Goal: Complete application form: Complete application form

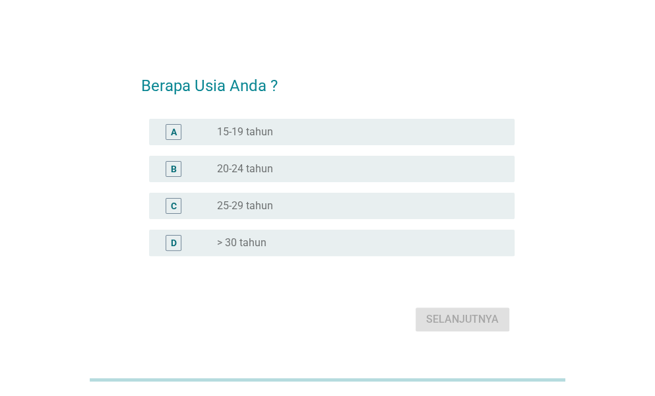
click at [257, 244] on label "> 30 tahun" at bounding box center [241, 242] width 49 height 13
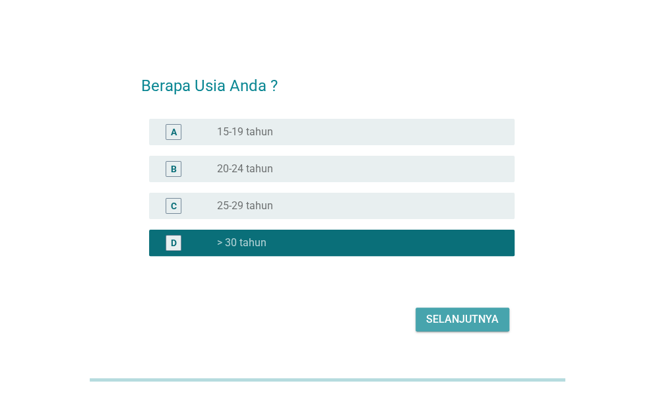
click at [446, 323] on div "Selanjutnya" at bounding box center [462, 319] width 73 height 16
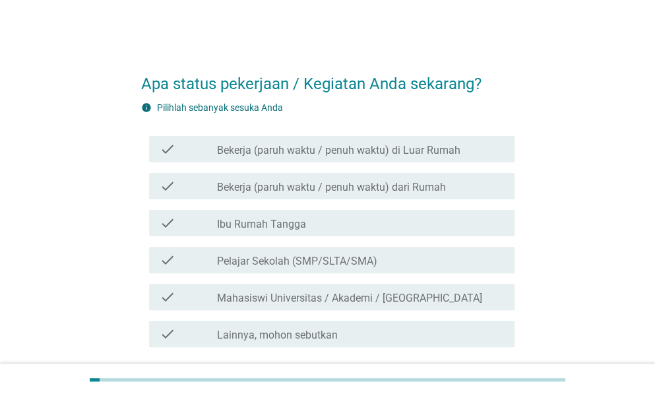
scroll to position [66, 0]
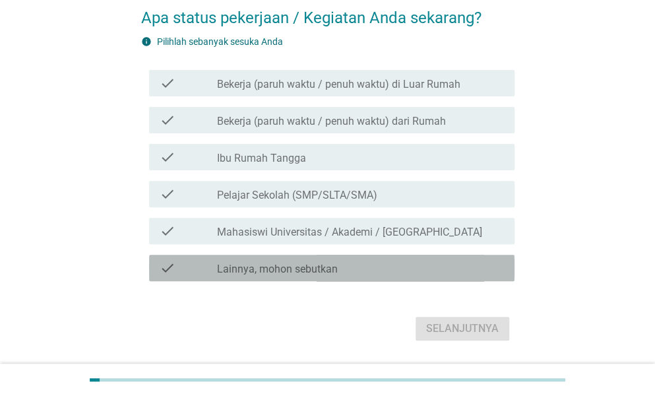
click at [317, 263] on label "Lainnya, mohon sebutkan" at bounding box center [277, 269] width 121 height 13
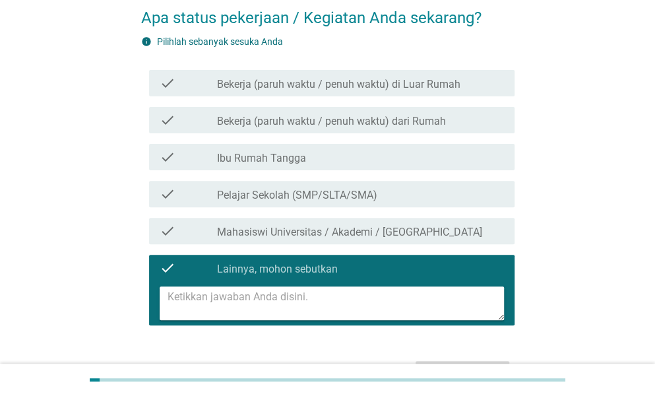
click at [323, 299] on textarea at bounding box center [336, 303] width 337 height 34
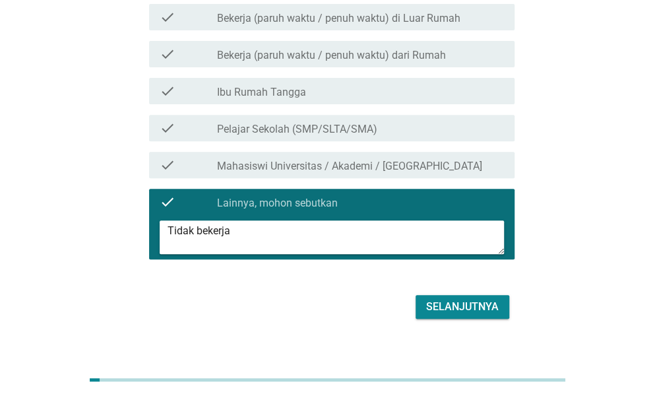
type textarea "Tidak bekerja"
click at [456, 302] on div "Selanjutnya" at bounding box center [462, 307] width 73 height 16
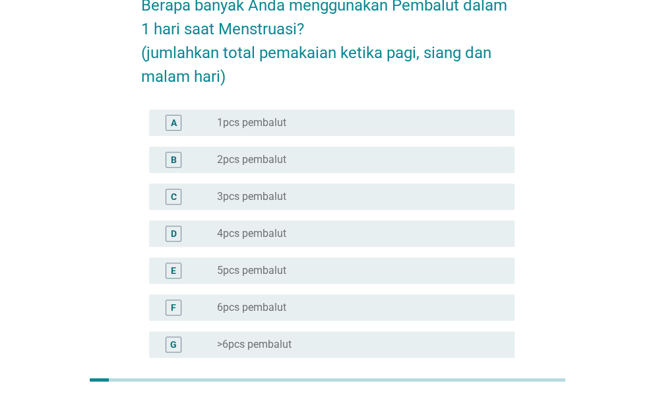
scroll to position [102, 0]
click at [329, 270] on div "radio_button_unchecked 5pcs pembalut" at bounding box center [355, 271] width 277 height 13
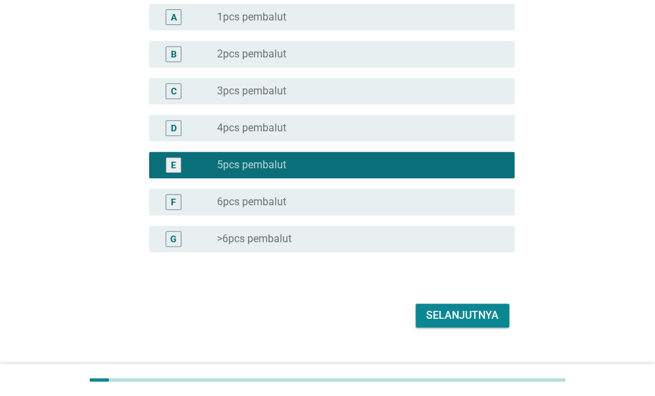
scroll to position [234, 0]
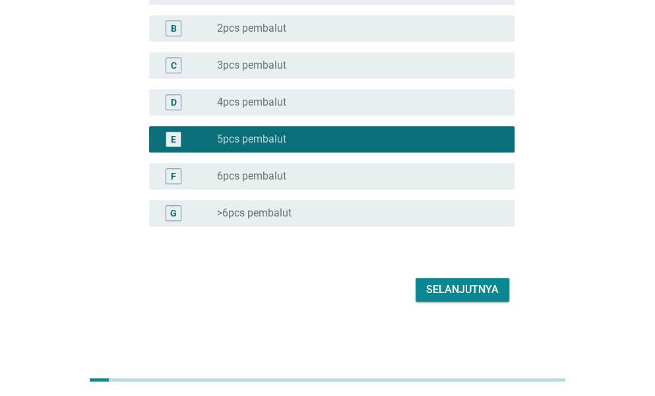
click at [445, 286] on div "Selanjutnya" at bounding box center [462, 290] width 73 height 16
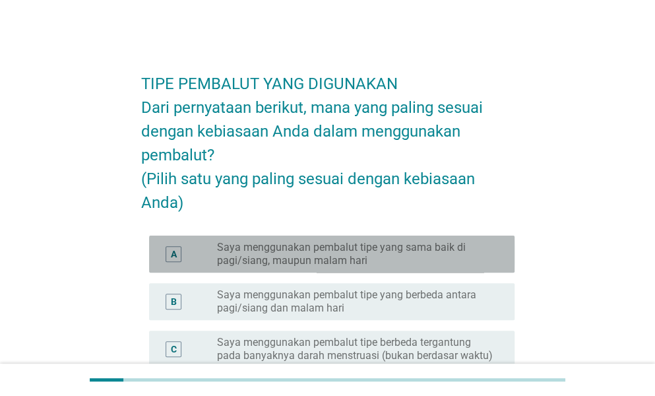
click at [396, 273] on div "A radio_button_unchecked Saya menggunakan pembalut tipe yang sama baik di pagi/…" at bounding box center [332, 254] width 366 height 37
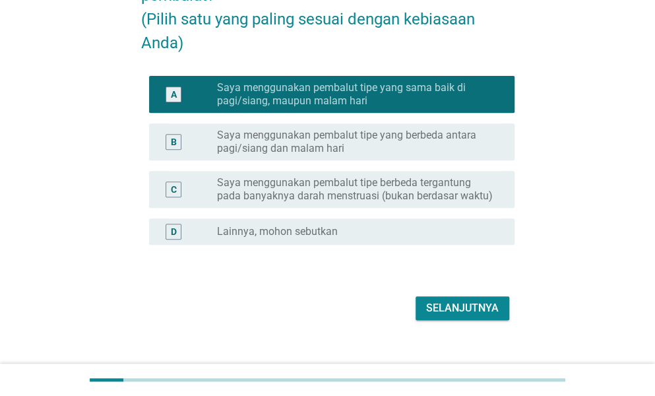
scroll to position [198, 0]
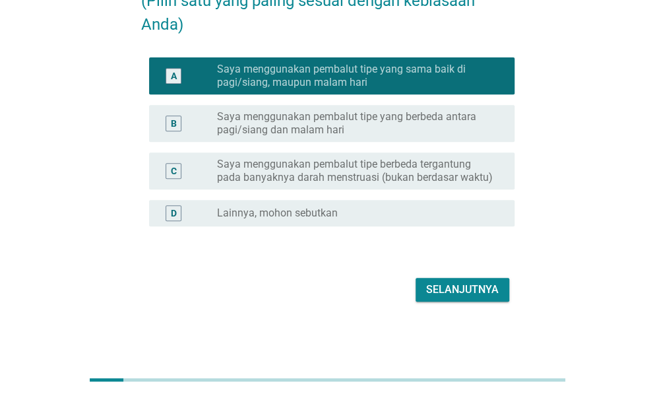
click at [456, 314] on div "TIPE PEMBALUT YANG DIGUNAKAN Dari pernyataan berikut, mana yang paling sesuai d…" at bounding box center [328, 93] width 395 height 446
click at [451, 302] on button "Selanjutnya" at bounding box center [463, 290] width 94 height 24
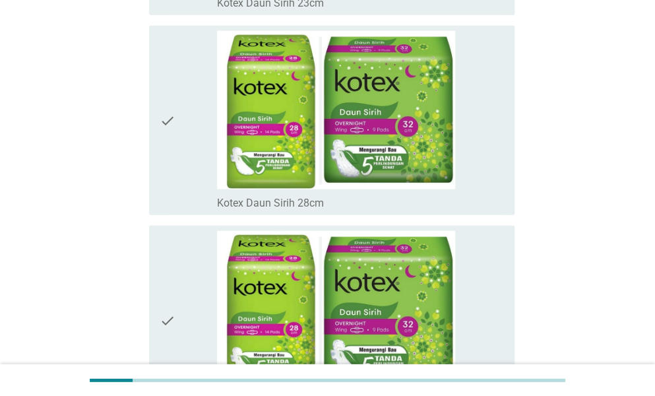
scroll to position [9270, 0]
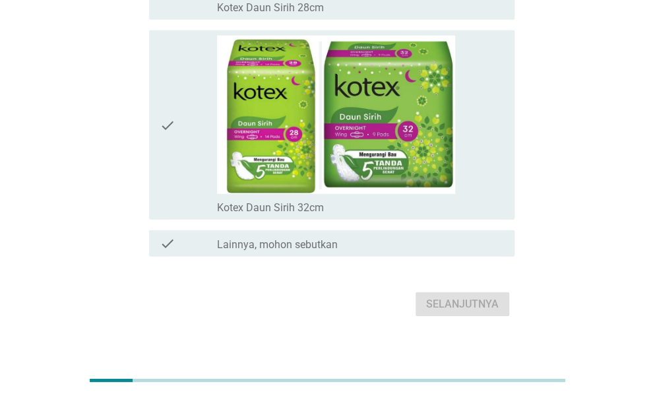
click at [313, 238] on label "Lainnya, mohon sebutkan" at bounding box center [277, 244] width 121 height 13
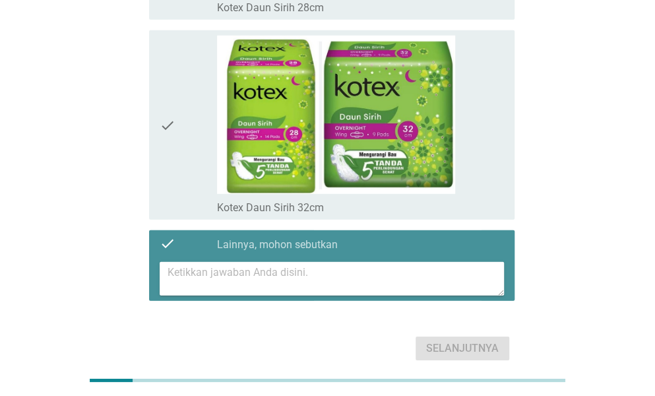
click at [379, 265] on textarea at bounding box center [336, 279] width 337 height 34
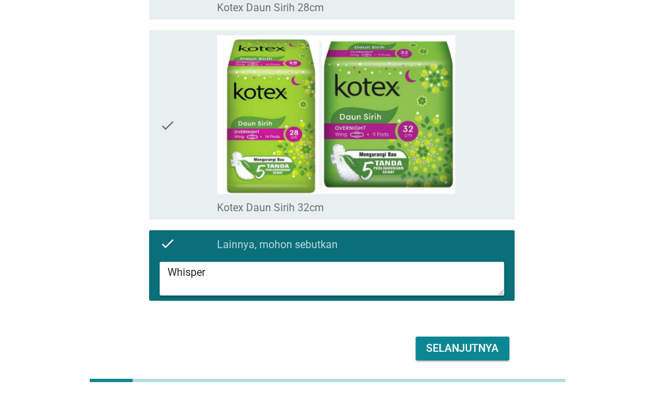
type textarea "Whisper"
click at [463, 341] on div "Selanjutnya" at bounding box center [462, 349] width 73 height 16
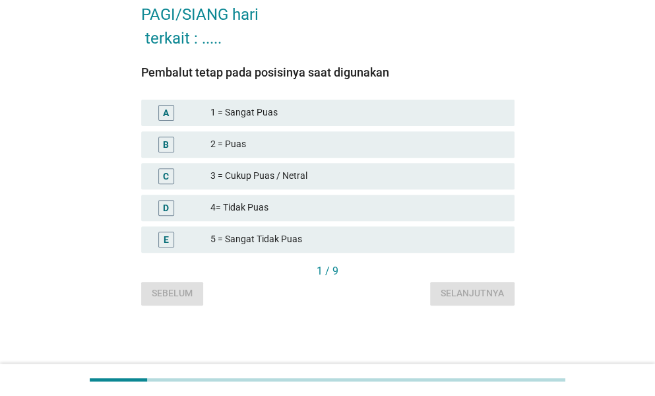
scroll to position [0, 0]
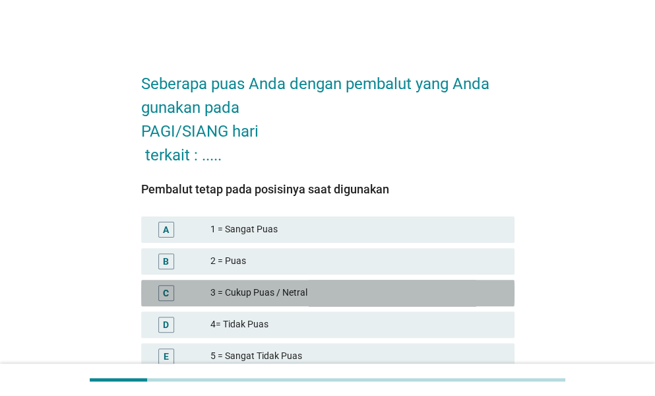
click at [300, 300] on div "3 = Cukup Puas / Netral" at bounding box center [358, 293] width 294 height 16
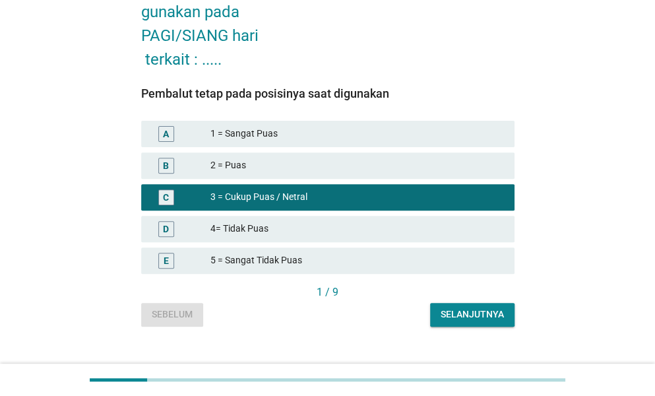
scroll to position [117, 0]
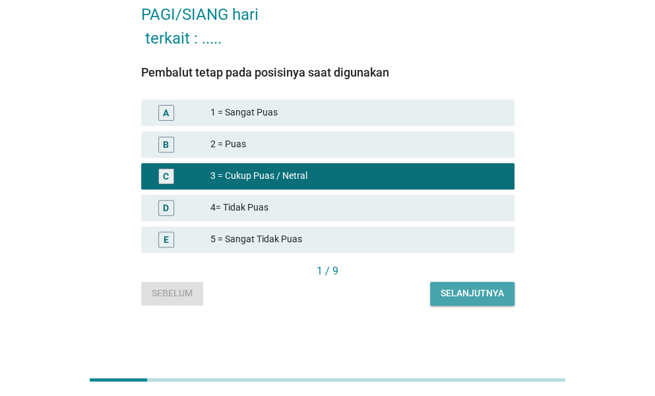
click at [459, 298] on div "Selanjutnya" at bounding box center [472, 293] width 63 height 14
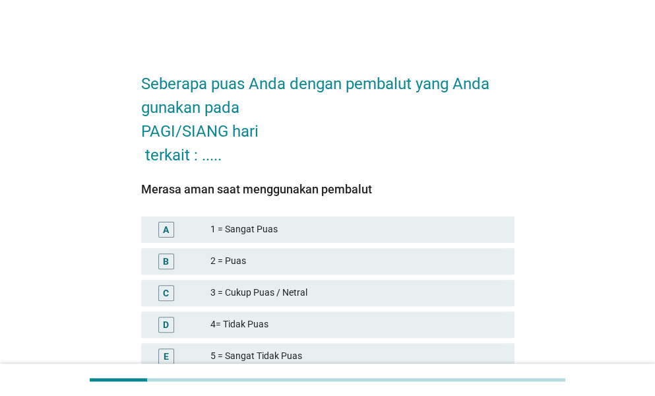
click at [330, 296] on div "3 = Cukup Puas / Netral" at bounding box center [358, 293] width 294 height 16
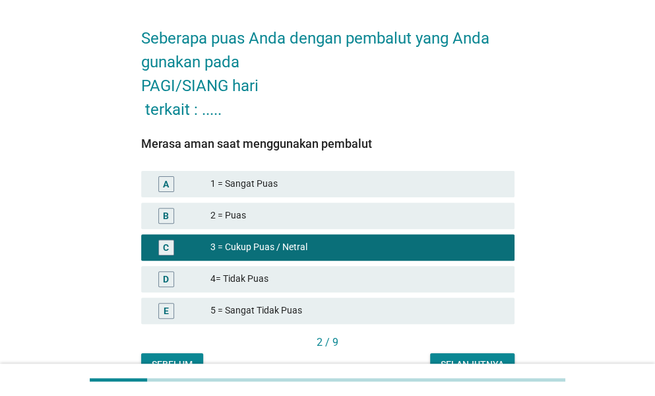
scroll to position [66, 0]
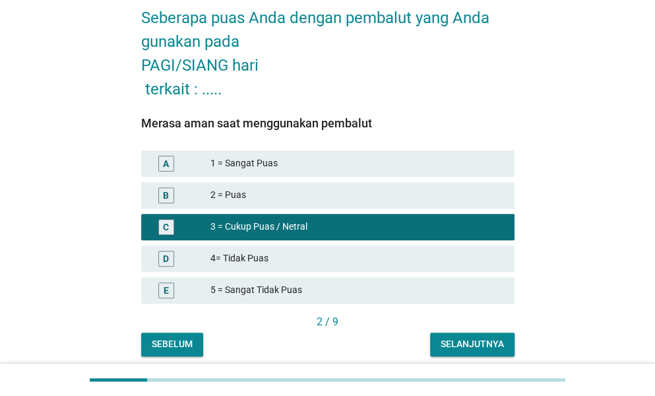
click at [463, 344] on div "Selanjutnya" at bounding box center [472, 344] width 63 height 14
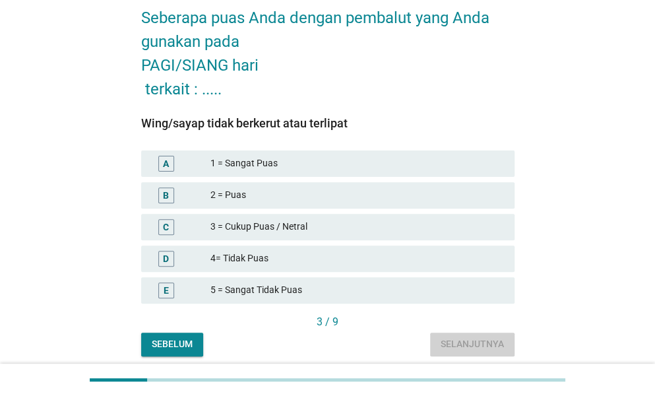
scroll to position [0, 0]
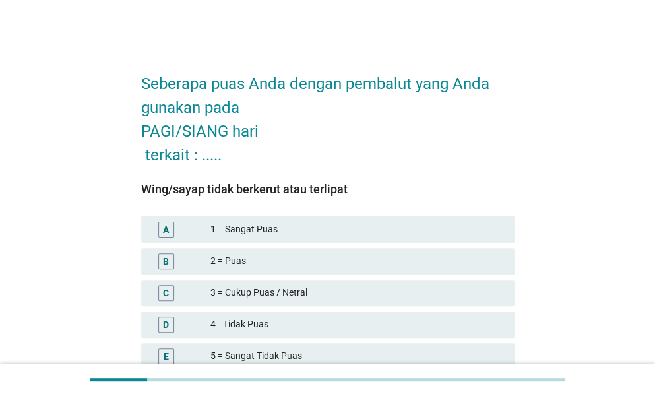
click at [300, 294] on div "3 = Cukup Puas / Netral" at bounding box center [358, 293] width 294 height 16
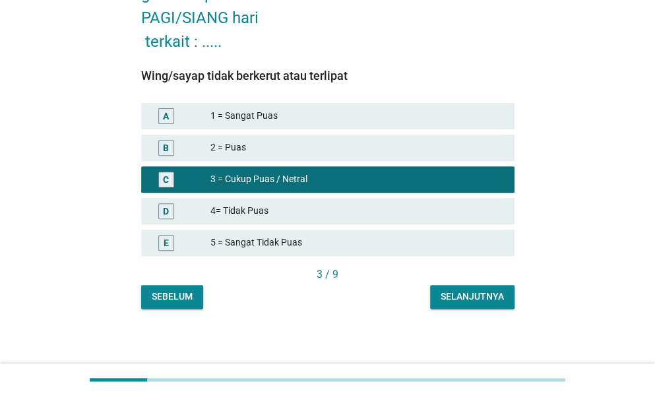
scroll to position [117, 0]
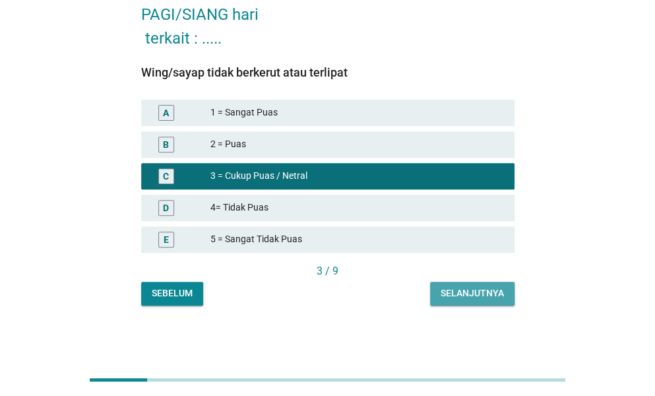
click at [454, 298] on div "Selanjutnya" at bounding box center [472, 293] width 63 height 14
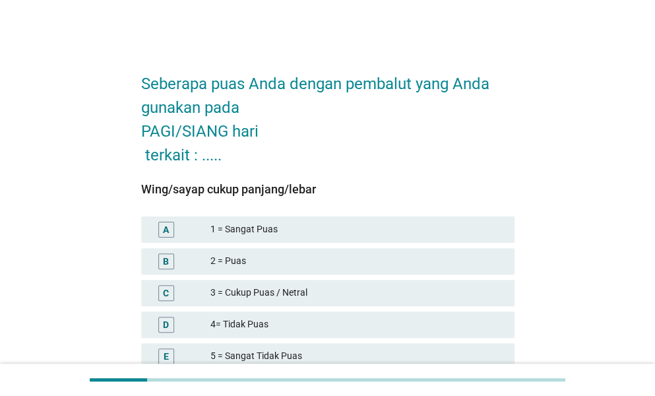
click at [300, 267] on div "2 = Puas" at bounding box center [358, 261] width 294 height 16
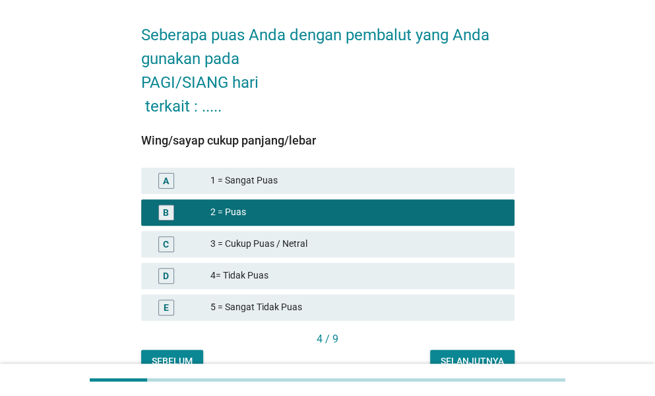
scroll to position [66, 0]
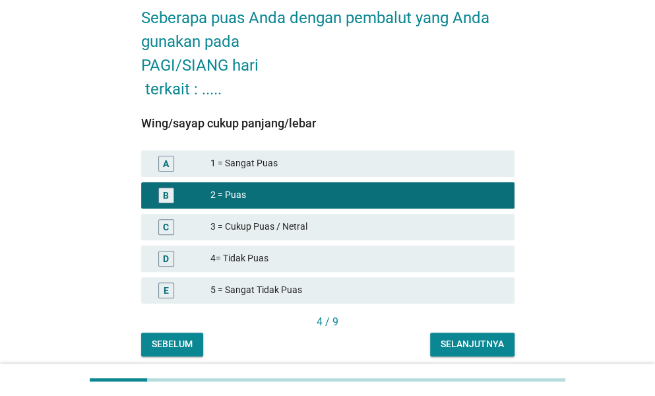
click at [497, 341] on div "Selanjutnya" at bounding box center [472, 344] width 63 height 14
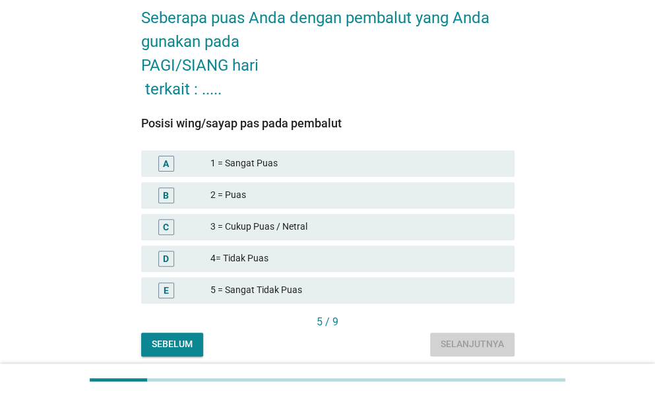
scroll to position [0, 0]
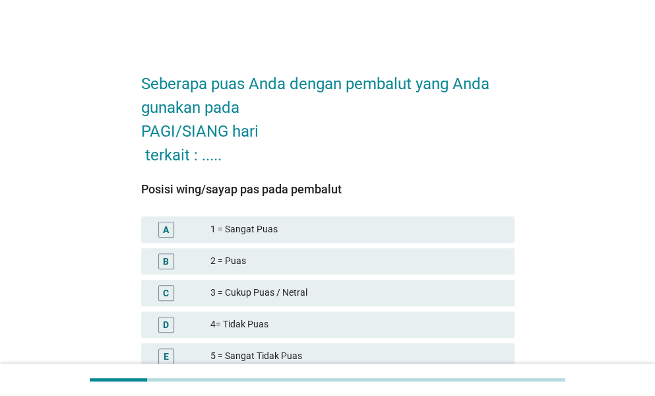
click at [346, 292] on div "3 = Cukup Puas / Netral" at bounding box center [358, 293] width 294 height 16
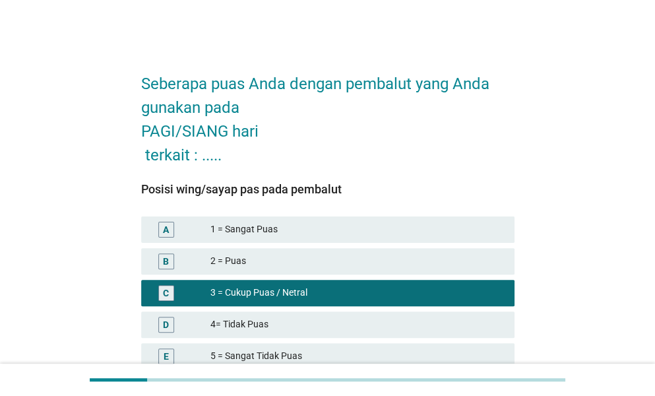
scroll to position [66, 0]
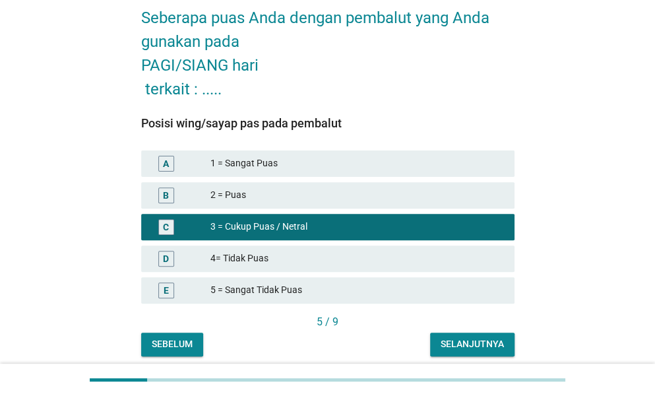
click at [498, 334] on button "Selanjutnya" at bounding box center [472, 345] width 84 height 24
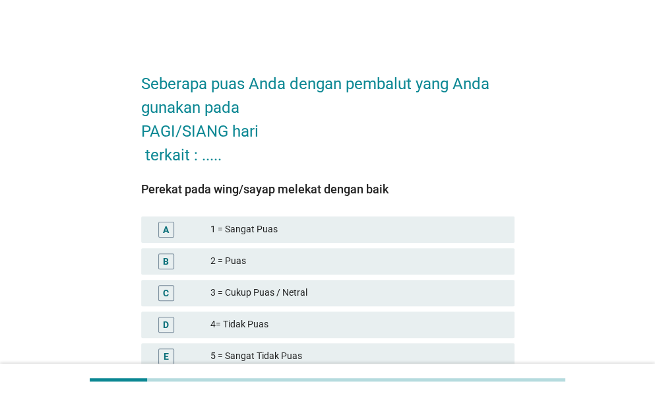
click at [302, 296] on div "3 = Cukup Puas / Netral" at bounding box center [358, 293] width 294 height 16
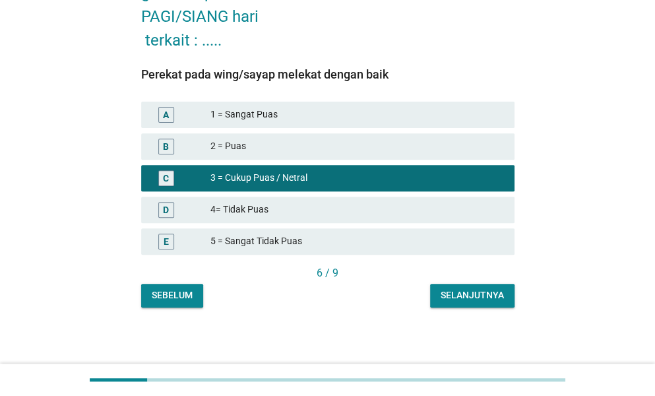
scroll to position [117, 0]
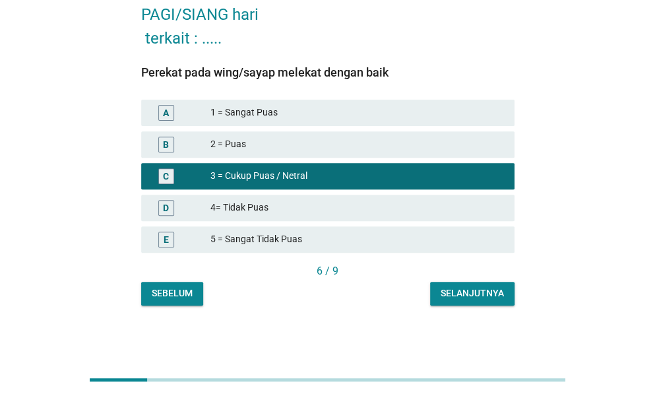
click at [459, 306] on div "Seberapa puas Anda dengan pembalut yang Anda gunakan pada PAGI/SIANG hari terka…" at bounding box center [328, 123] width 395 height 385
click at [459, 298] on div "Selanjutnya" at bounding box center [472, 293] width 63 height 14
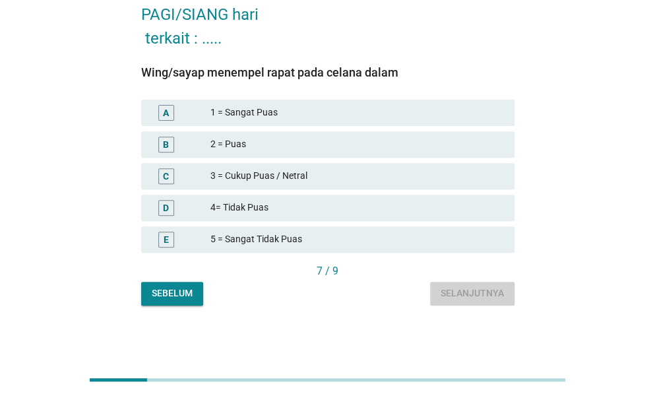
scroll to position [0, 0]
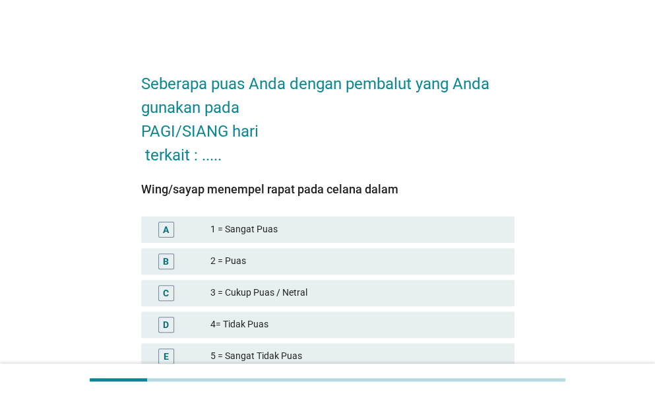
click at [278, 261] on div "2 = Puas" at bounding box center [358, 261] width 294 height 16
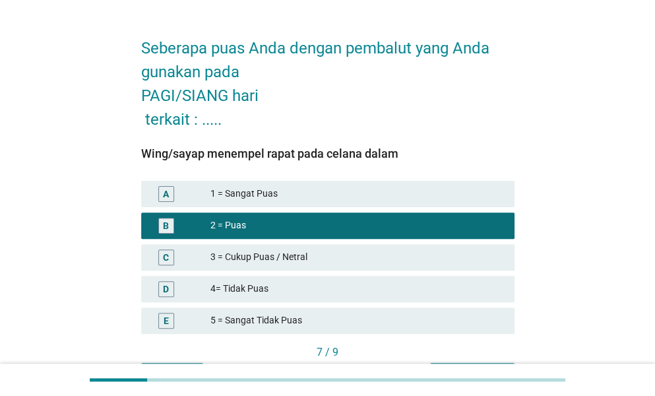
scroll to position [66, 0]
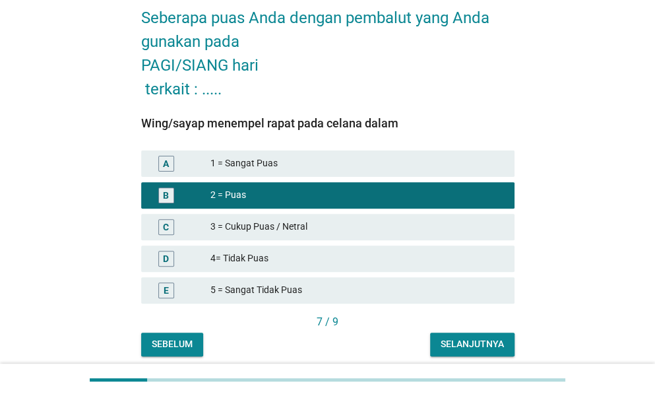
click at [463, 338] on div "Selanjutnya" at bounding box center [472, 344] width 63 height 14
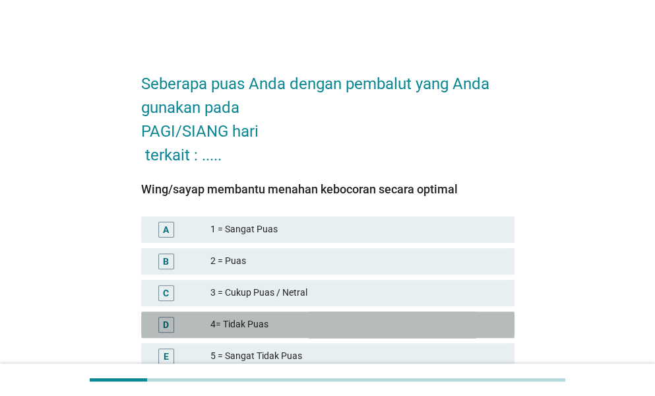
click at [322, 320] on div "4= Tidak Puas" at bounding box center [358, 325] width 294 height 16
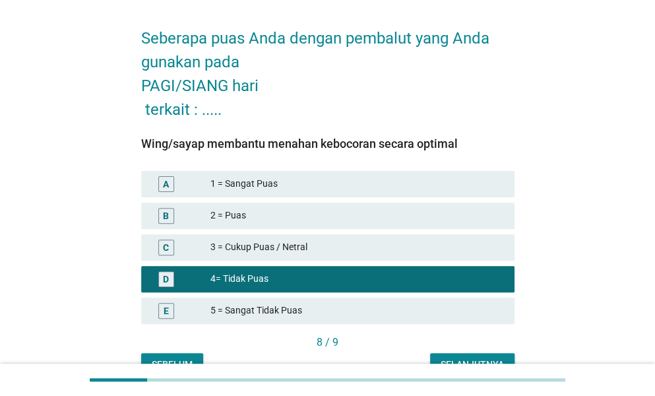
scroll to position [117, 0]
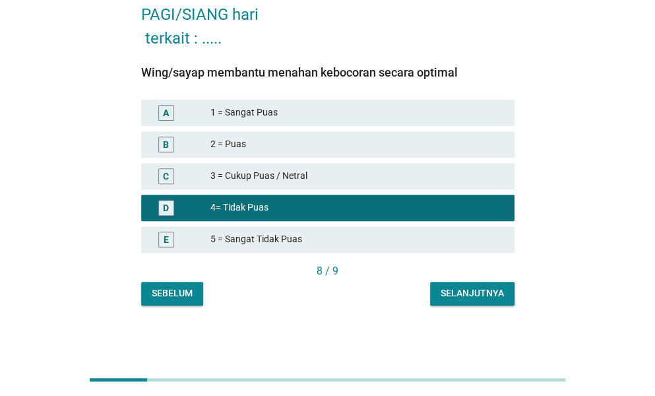
click at [456, 298] on div "Selanjutnya" at bounding box center [472, 293] width 63 height 14
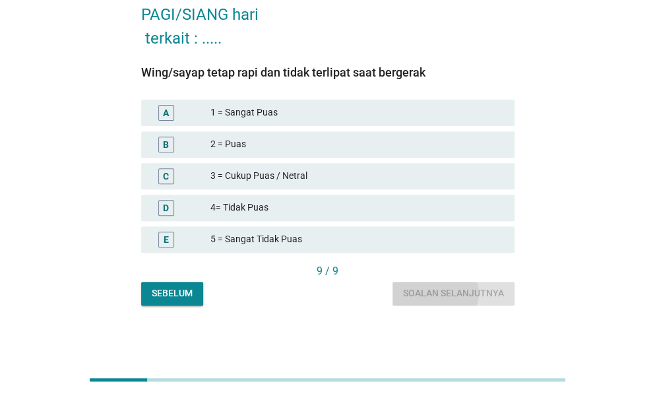
scroll to position [0, 0]
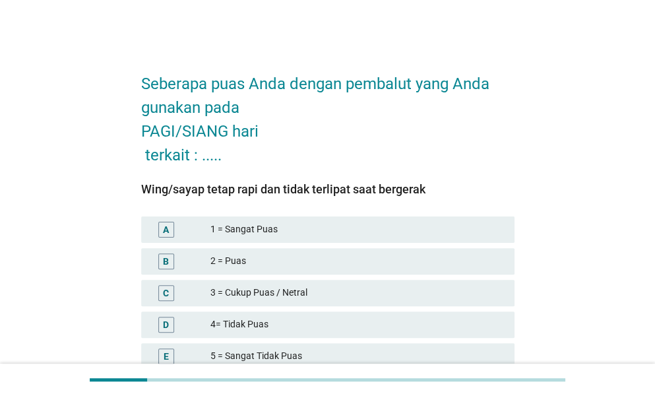
click at [431, 300] on div "3 = Cukup Puas / Netral" at bounding box center [358, 293] width 294 height 16
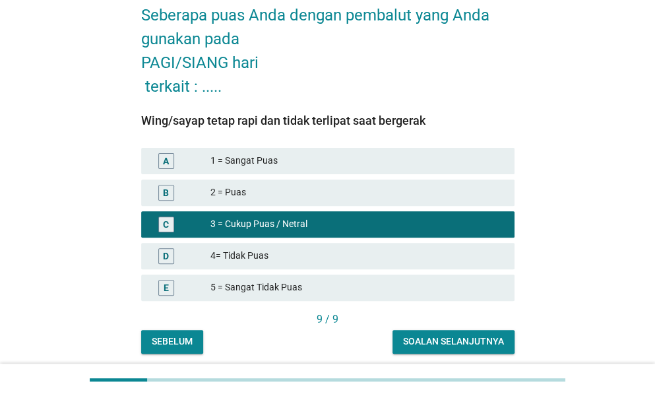
scroll to position [117, 0]
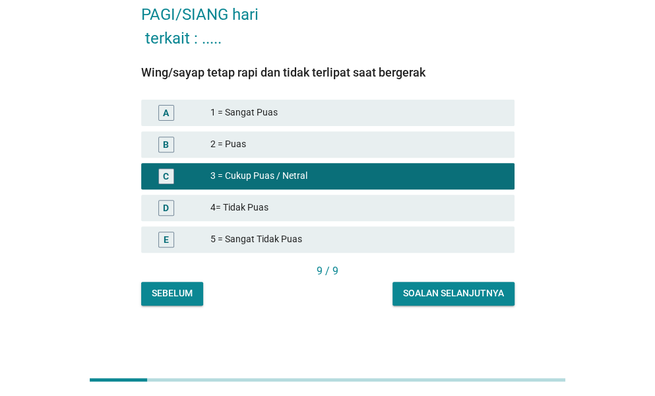
click at [442, 291] on div "Soalan selanjutnya" at bounding box center [453, 293] width 101 height 14
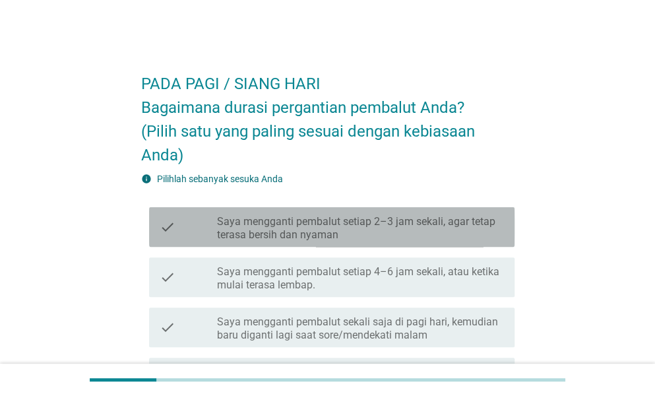
click at [362, 219] on label "Saya mengganti pembalut setiap 2–3 jam sekali, agar tetap terasa bersih dan nya…" at bounding box center [360, 228] width 287 height 26
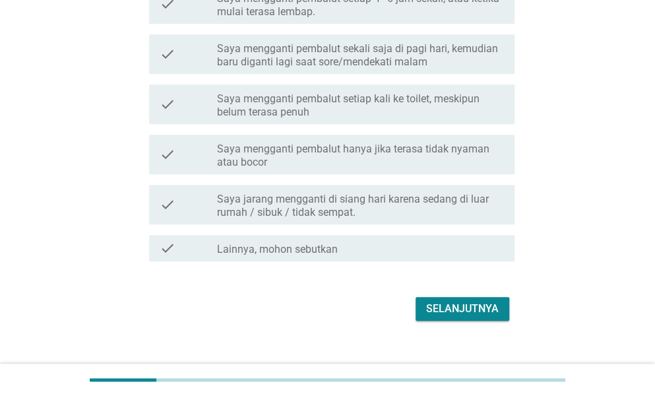
scroll to position [292, 0]
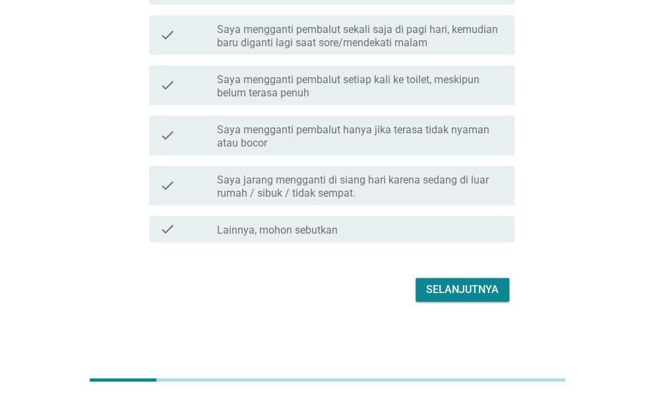
click at [433, 292] on div "Selanjutnya" at bounding box center [462, 290] width 73 height 16
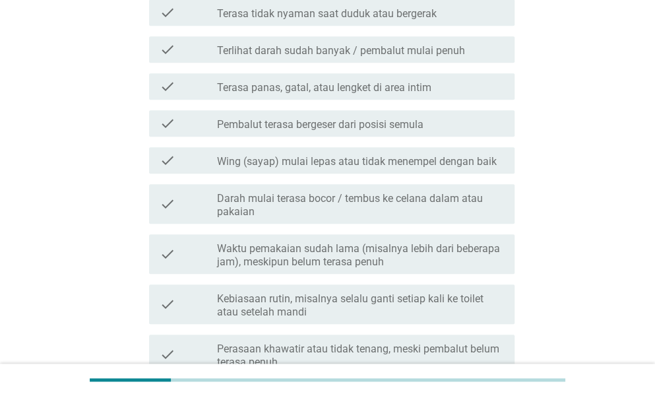
scroll to position [0, 0]
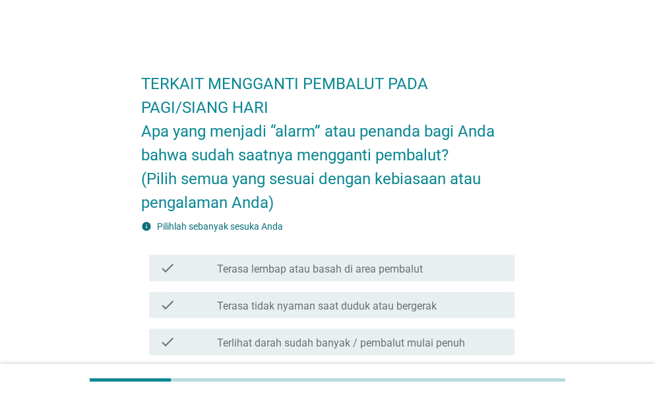
click at [323, 263] on label "Terasa lembap atau basah di area pembalut" at bounding box center [320, 269] width 206 height 13
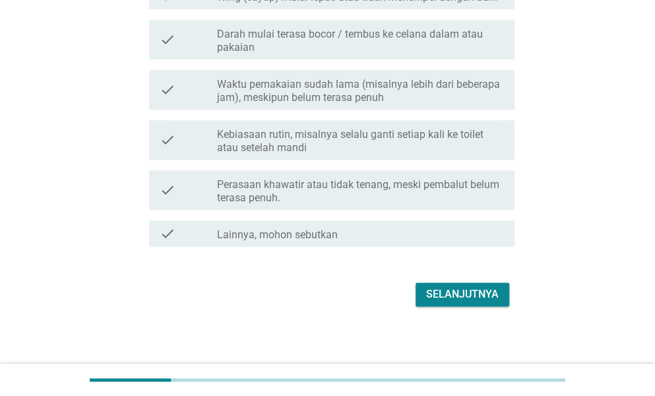
scroll to position [461, 0]
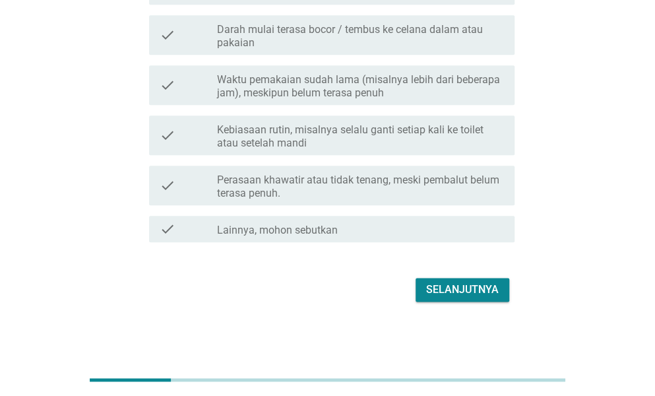
click at [436, 282] on div "Selanjutnya" at bounding box center [462, 290] width 73 height 16
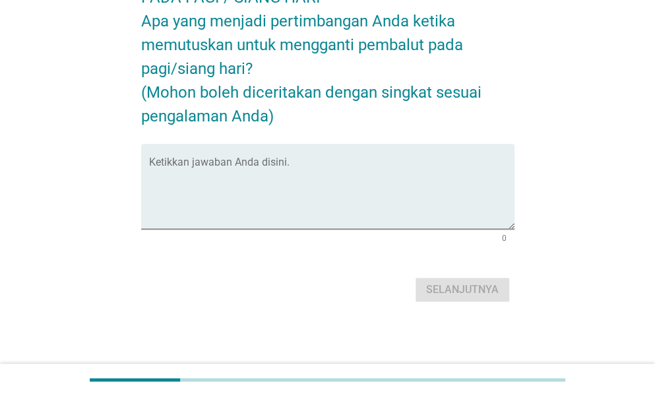
scroll to position [0, 0]
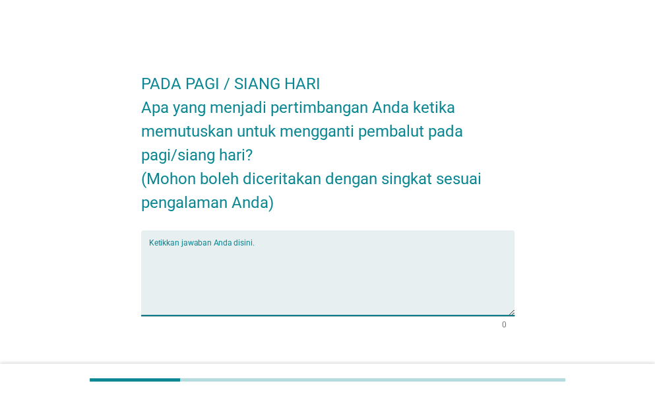
click at [292, 247] on textarea "Ketikkan jawaban Anda disini." at bounding box center [332, 280] width 366 height 69
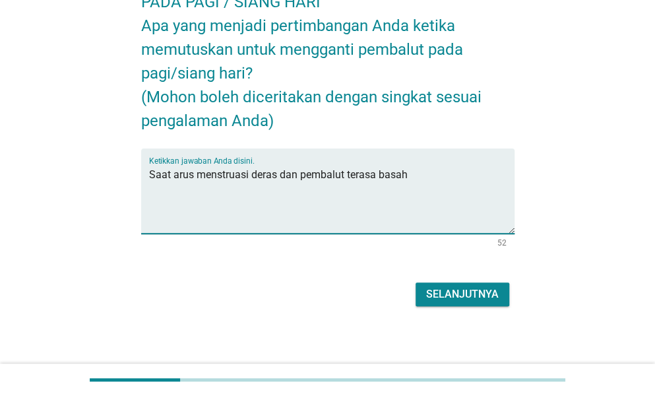
scroll to position [86, 0]
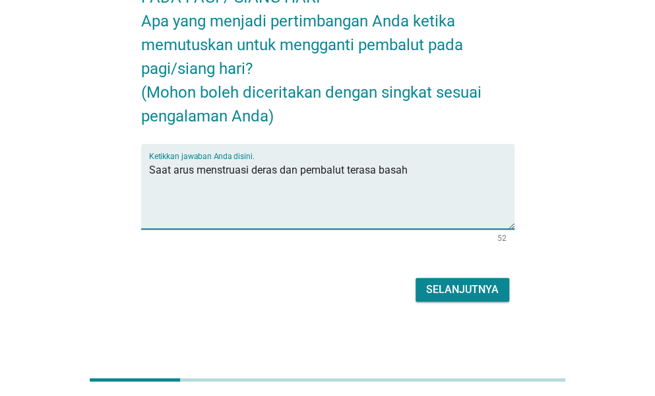
type textarea "Saat arus menstruasi deras dan pembalut terasa basah"
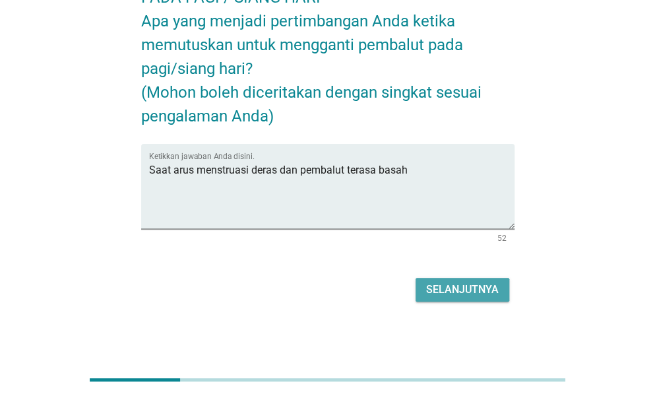
click at [468, 296] on div "Selanjutnya" at bounding box center [462, 290] width 73 height 16
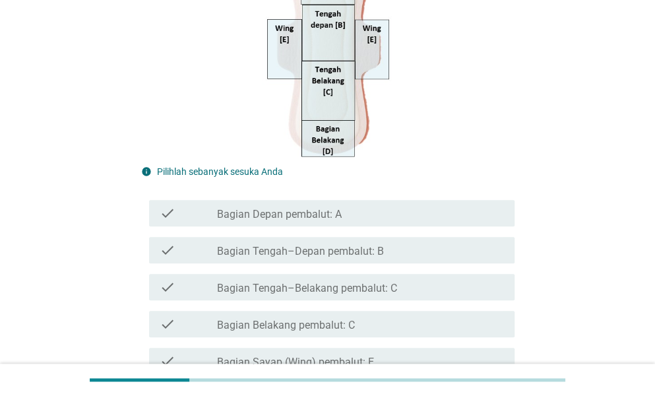
scroll to position [220, 0]
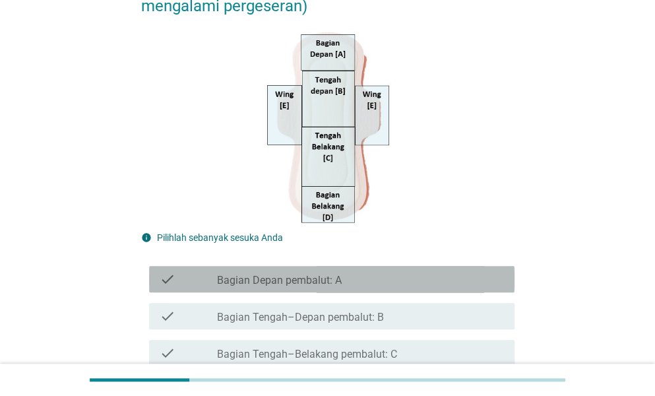
click at [413, 287] on div "check check_box_outline_blank Bagian Depan pembalut: A" at bounding box center [332, 279] width 366 height 26
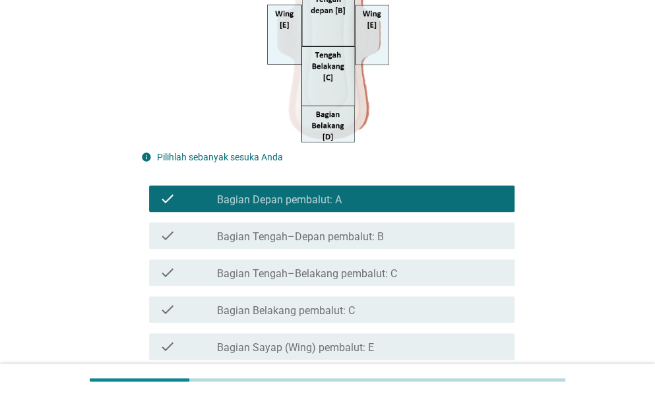
scroll to position [418, 0]
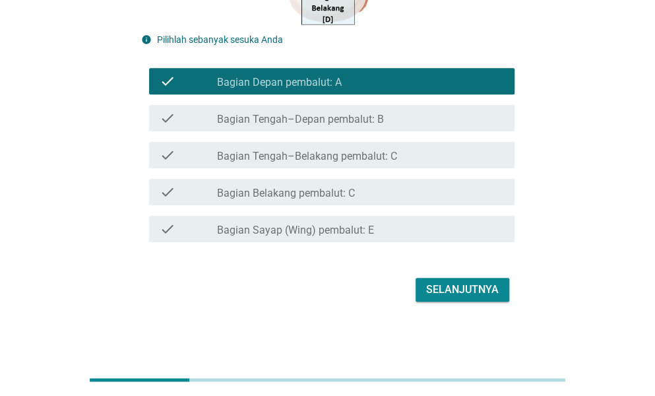
click at [446, 284] on div "Selanjutnya" at bounding box center [462, 290] width 73 height 16
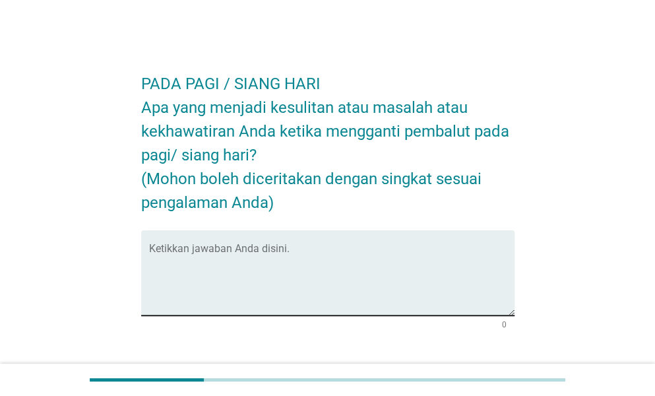
click at [414, 280] on textarea "Ketikkan jawaban Anda disini." at bounding box center [332, 280] width 366 height 69
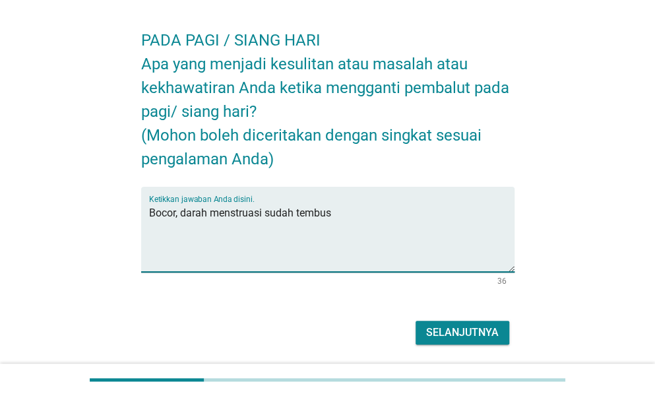
scroll to position [86, 0]
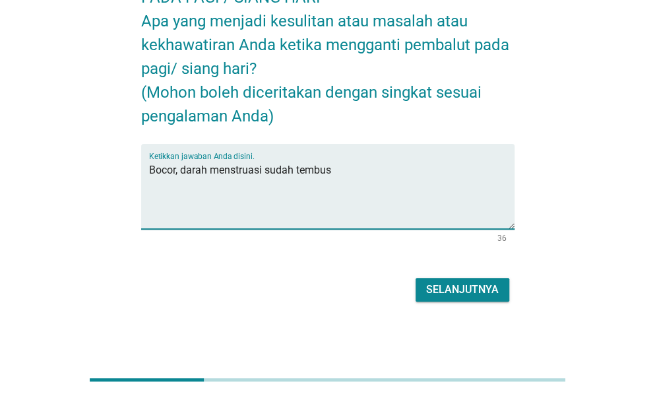
type textarea "Bocor, darah menstruasi sudah tembus"
click at [490, 292] on div "Selanjutnya" at bounding box center [462, 290] width 73 height 16
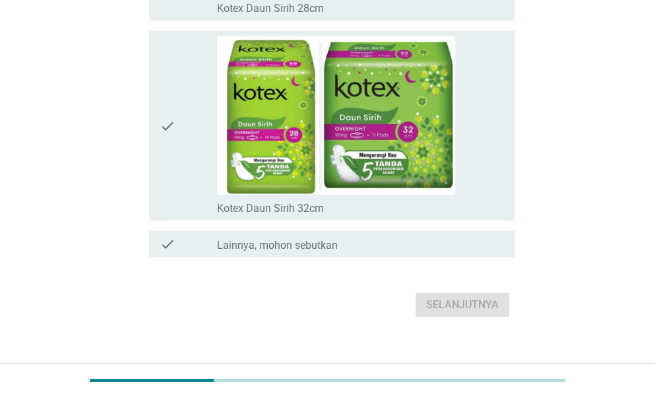
scroll to position [9270, 0]
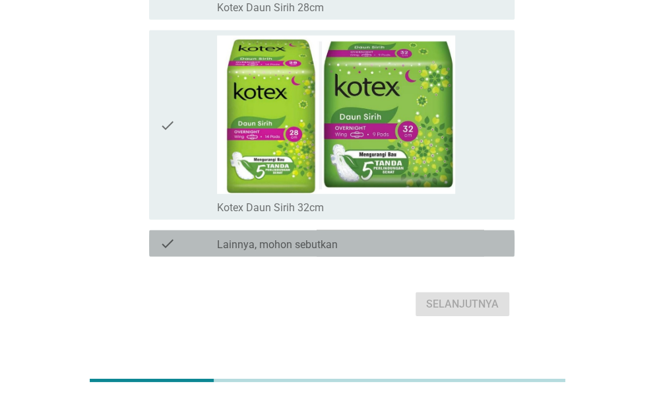
click at [333, 238] on label "Lainnya, mohon sebutkan" at bounding box center [277, 244] width 121 height 13
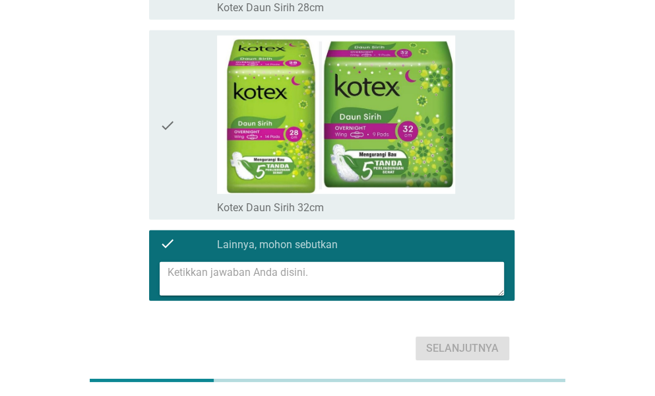
click at [317, 273] on textarea at bounding box center [336, 279] width 337 height 34
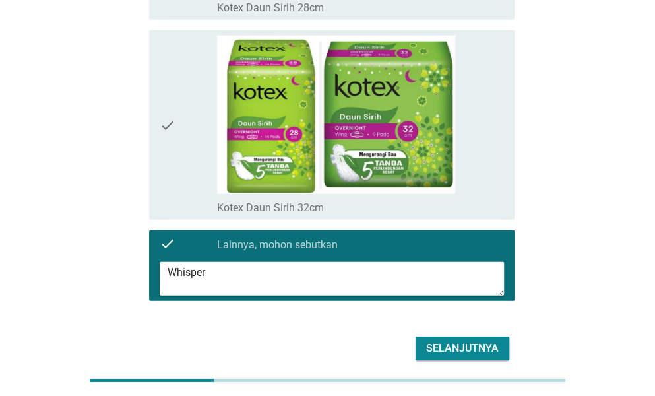
type textarea "Whisper"
click at [478, 337] on button "Selanjutnya" at bounding box center [463, 349] width 94 height 24
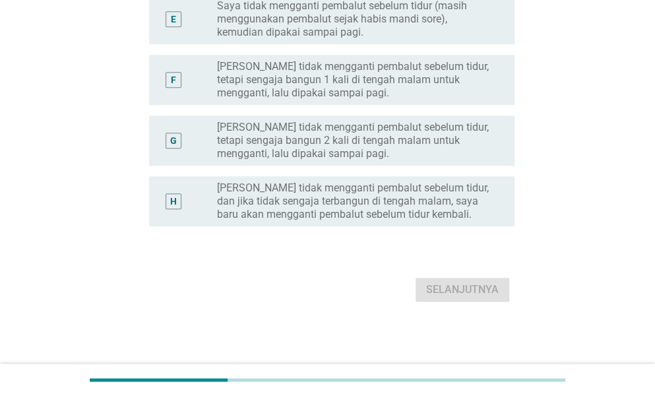
scroll to position [0, 0]
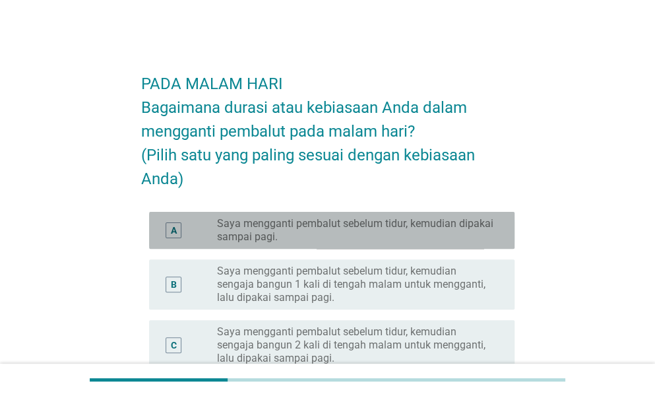
click at [339, 226] on label "Saya mengganti pembalut sebelum tidur, kemudian dipakai sampai pagi." at bounding box center [355, 230] width 277 height 26
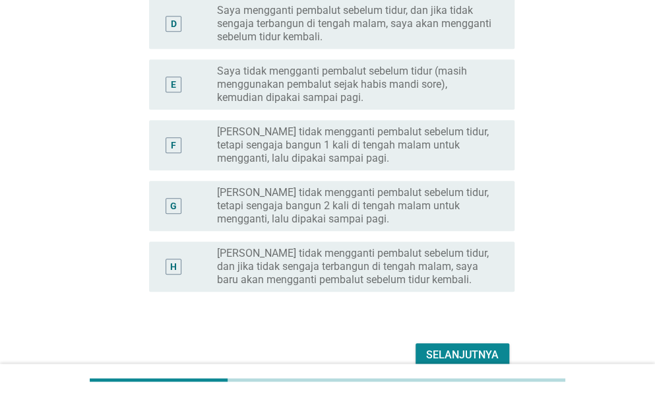
scroll to position [447, 0]
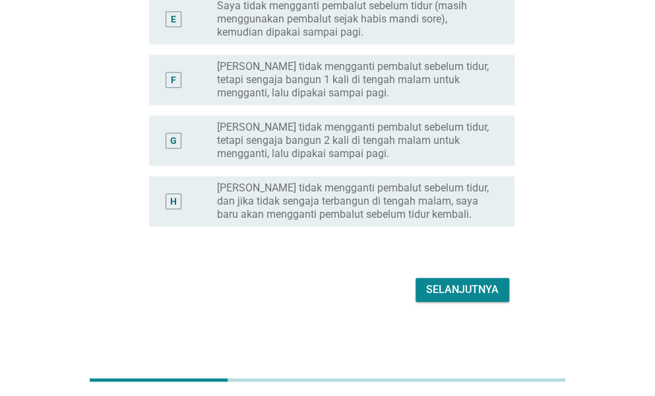
click at [446, 282] on div "Selanjutnya" at bounding box center [462, 290] width 73 height 16
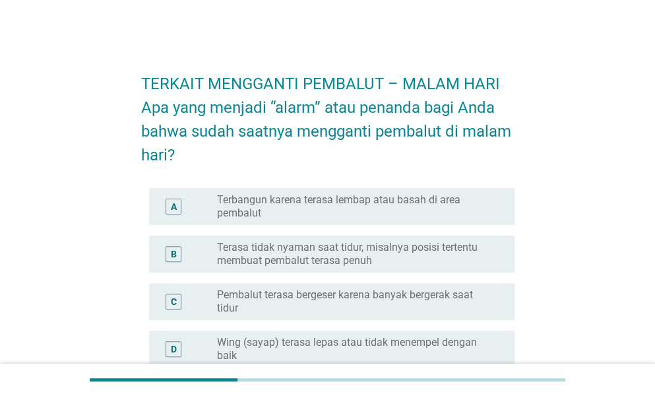
click at [386, 209] on label "Terbangun karena terasa lembap atau basah di area pembalut" at bounding box center [355, 206] width 277 height 26
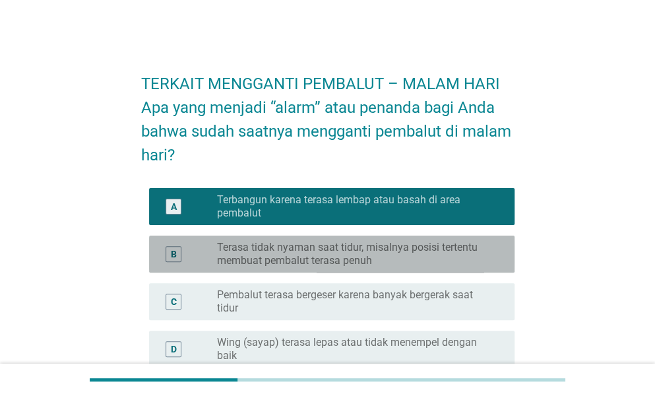
click at [396, 241] on label "Terasa tidak nyaman saat tidur, misalnya posisi tertentu membuat pembalut teras…" at bounding box center [355, 254] width 277 height 26
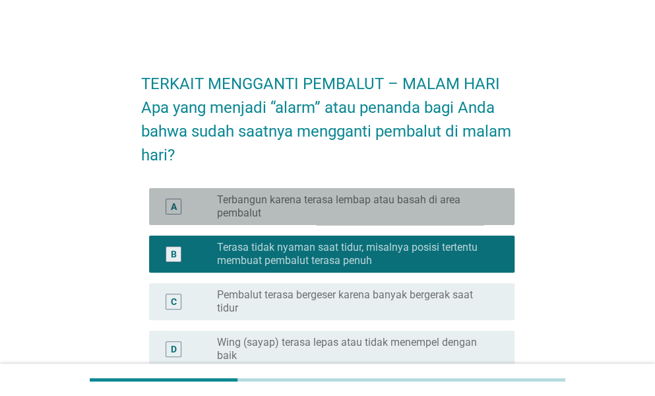
click at [391, 205] on label "Terbangun karena terasa lembap atau basah di area pembalut" at bounding box center [355, 206] width 277 height 26
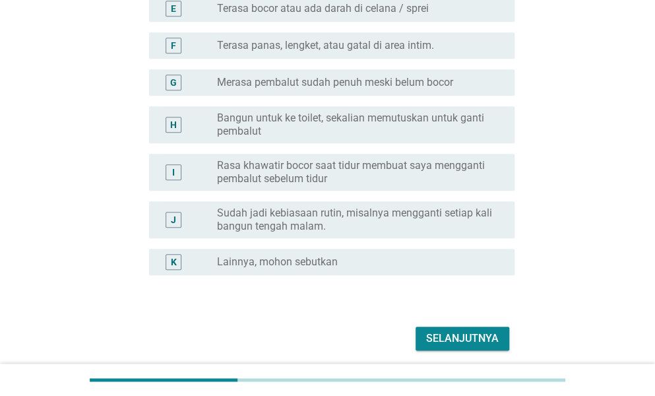
scroll to position [432, 0]
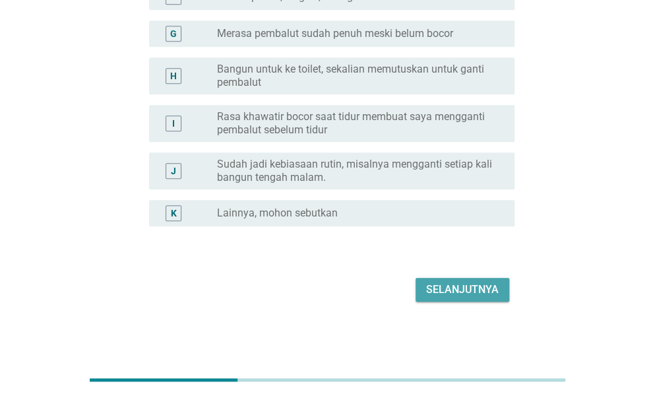
click at [433, 282] on div "Selanjutnya" at bounding box center [462, 290] width 73 height 16
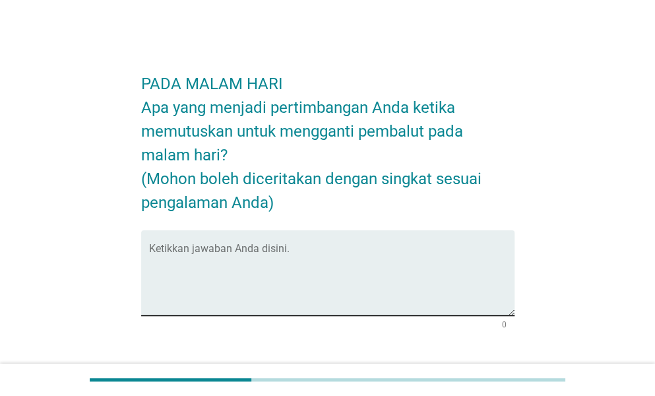
click at [321, 248] on textarea "Ketikkan jawaban Anda disini." at bounding box center [332, 280] width 366 height 69
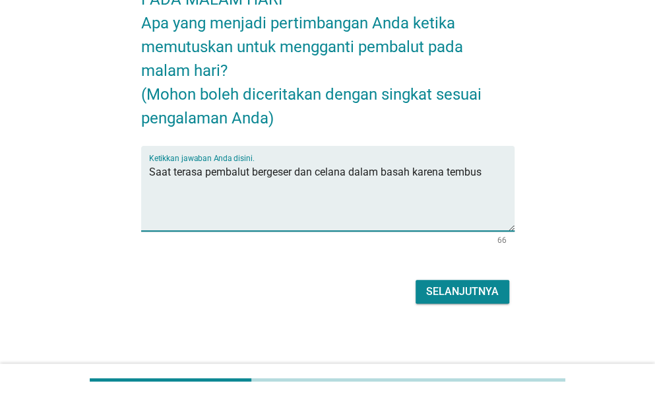
scroll to position [86, 0]
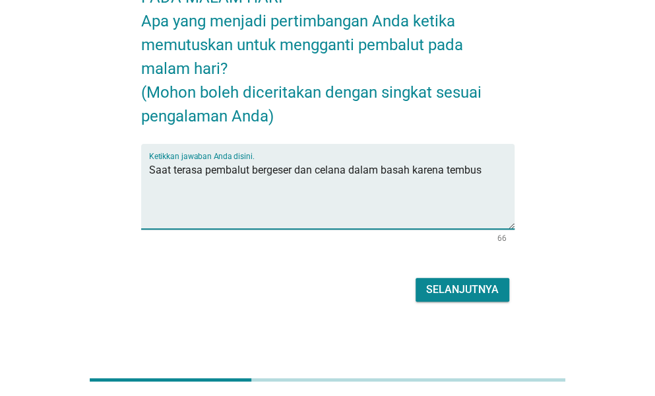
type textarea "Saat terasa pembalut bergeser dan celana dalam basah karena tembus"
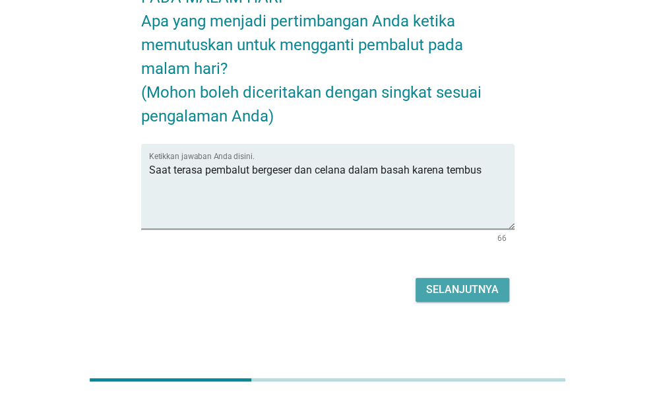
click at [425, 286] on button "Selanjutnya" at bounding box center [463, 290] width 94 height 24
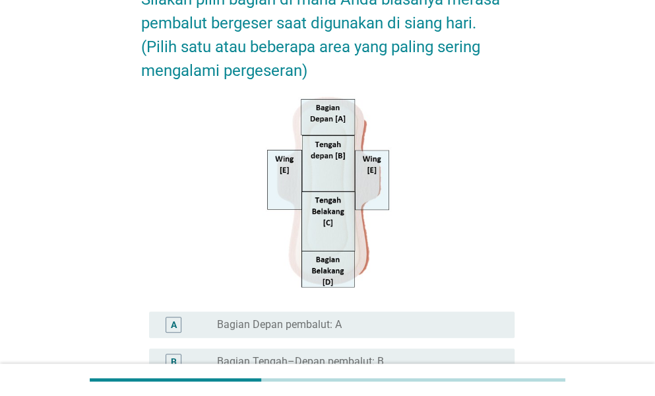
scroll to position [264, 0]
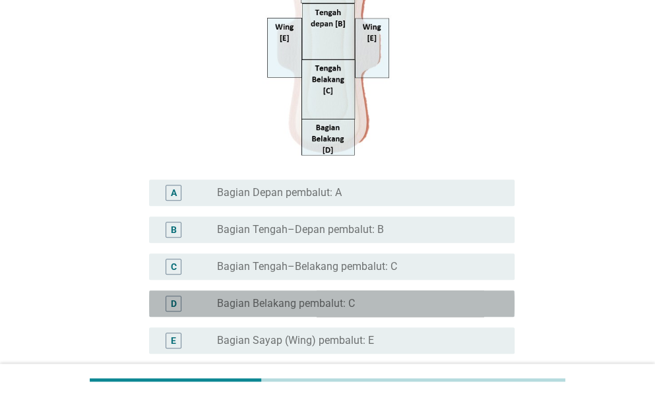
click at [347, 303] on label "Bagian Belakang pembalut: C" at bounding box center [286, 303] width 138 height 13
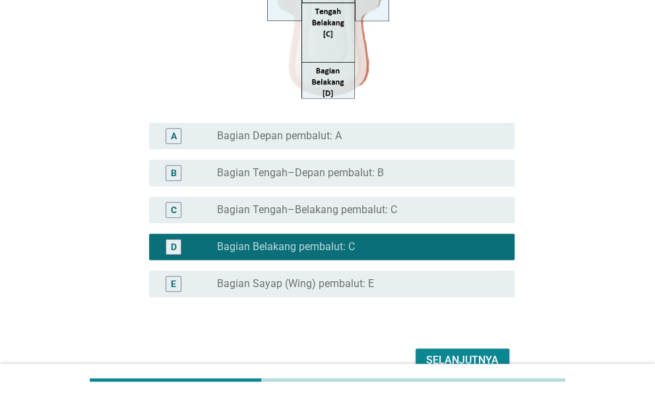
scroll to position [392, 0]
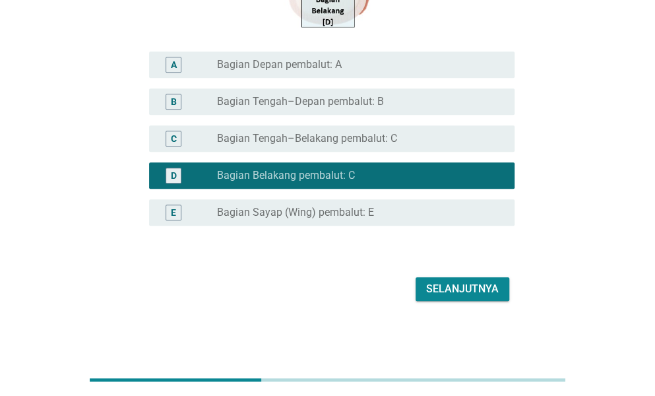
click at [456, 284] on div "Selanjutnya" at bounding box center [462, 289] width 73 height 16
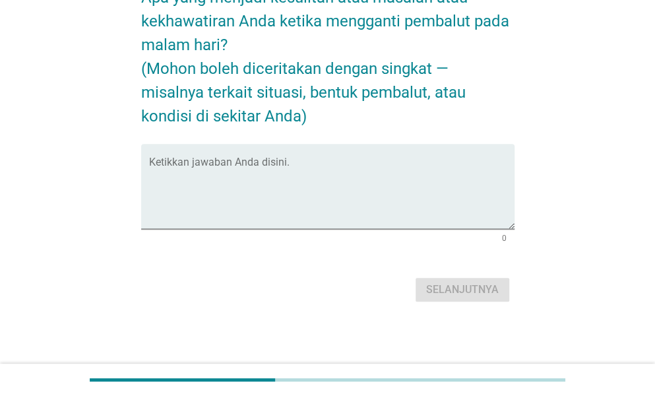
scroll to position [0, 0]
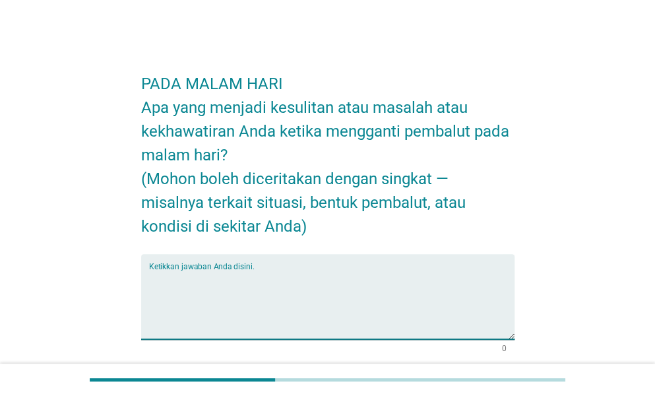
click at [260, 275] on textarea "Ketikkan jawaban Anda disini." at bounding box center [332, 304] width 366 height 69
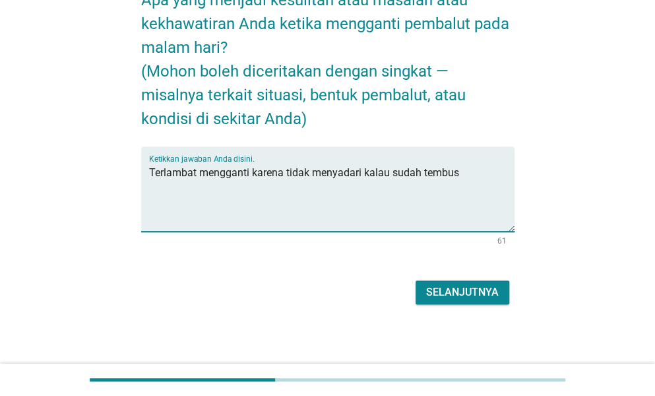
scroll to position [110, 0]
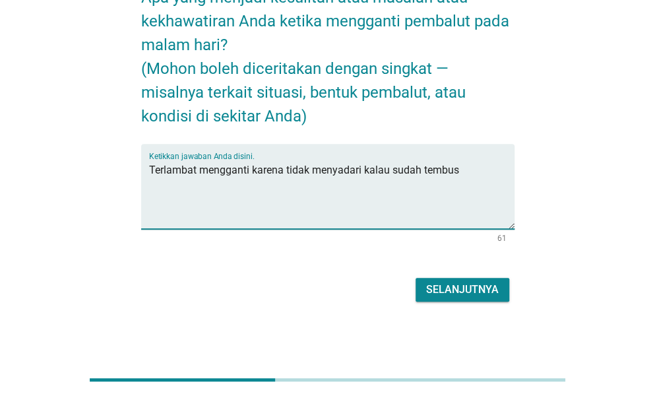
type textarea "Terlambat mengganti karena tidak menyadari kalau sudah tembus"
click at [447, 294] on div "Selanjutnya" at bounding box center [462, 290] width 73 height 16
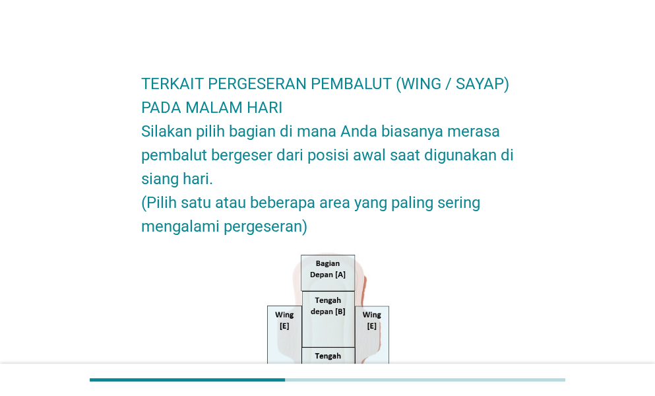
scroll to position [198, 0]
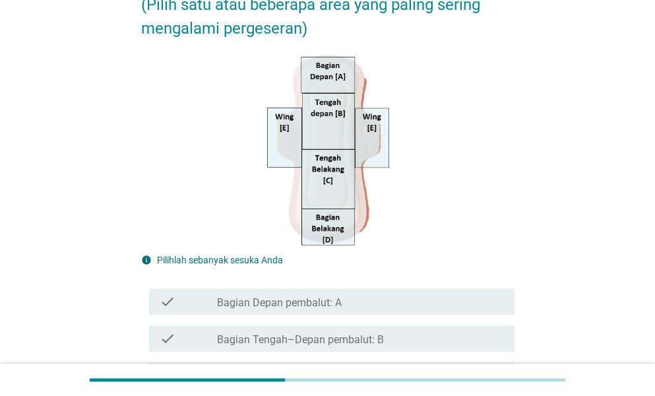
click at [333, 303] on label "Bagian Depan pembalut: A" at bounding box center [279, 302] width 125 height 13
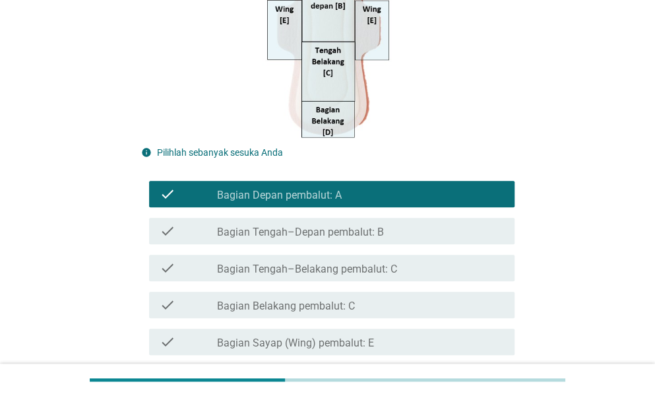
scroll to position [418, 0]
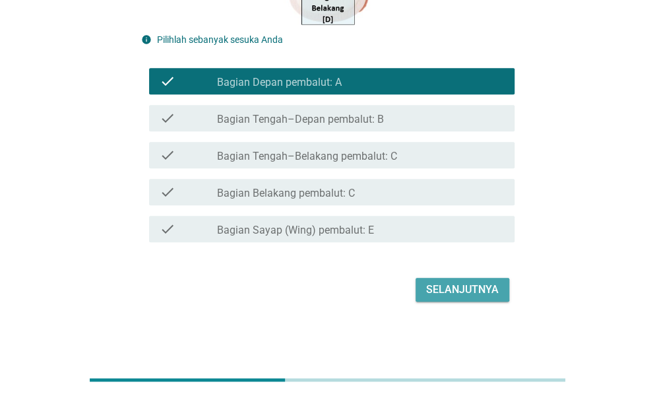
click at [442, 290] on div "Selanjutnya" at bounding box center [462, 290] width 73 height 16
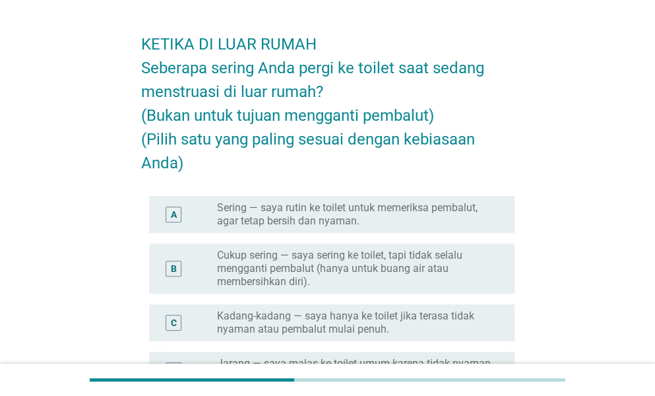
scroll to position [66, 0]
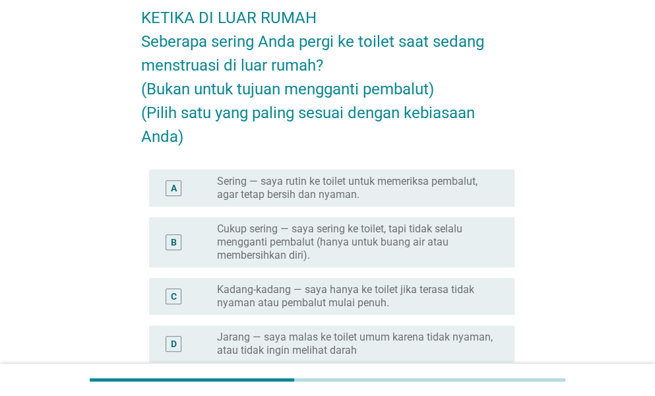
click at [414, 245] on label "Cukup sering — saya sering ke toilet, tapi tidak selalu mengganti pembalut (han…" at bounding box center [355, 242] width 277 height 40
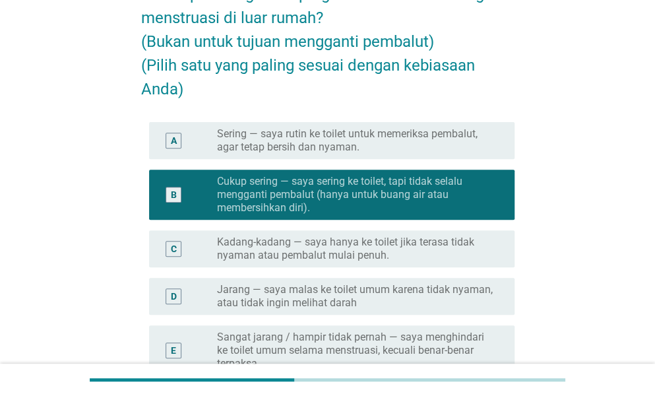
scroll to position [264, 0]
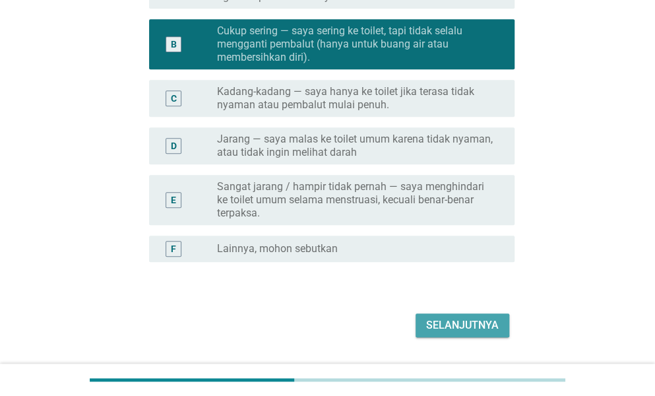
click at [451, 316] on button "Selanjutnya" at bounding box center [463, 325] width 94 height 24
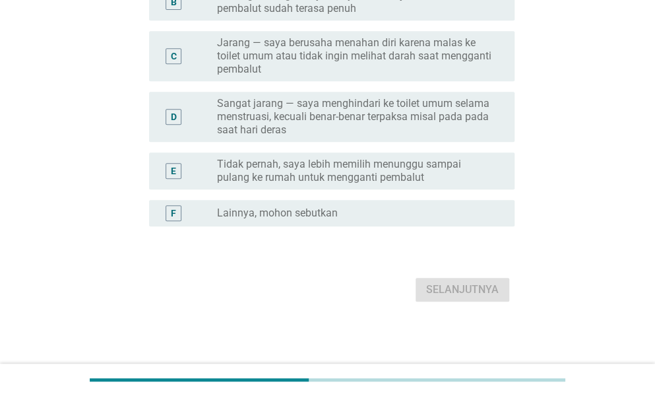
scroll to position [0, 0]
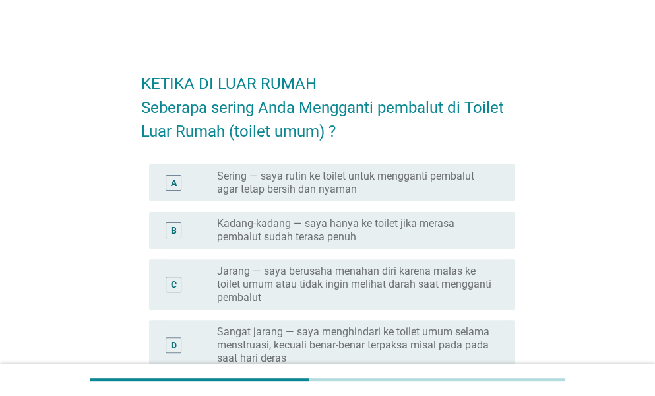
click at [276, 218] on label "Kadang-kadang — saya hanya ke toilet jika merasa pembalut sudah terasa penuh" at bounding box center [355, 230] width 277 height 26
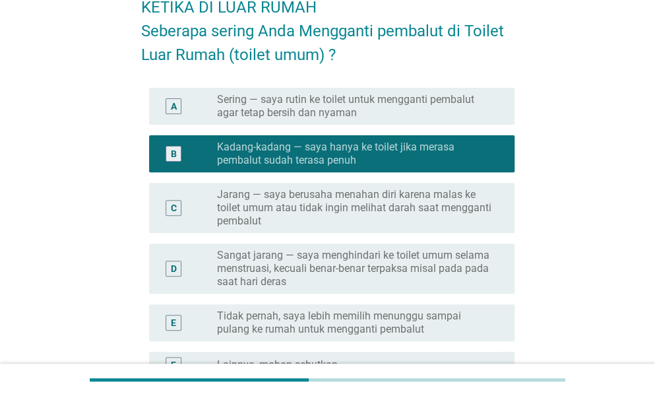
scroll to position [228, 0]
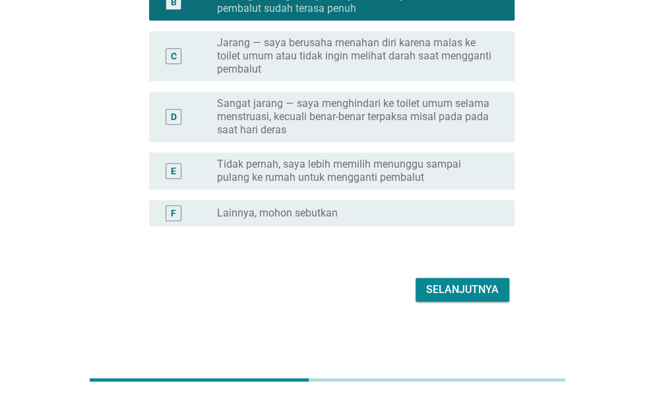
click at [446, 290] on div "Selanjutnya" at bounding box center [462, 290] width 73 height 16
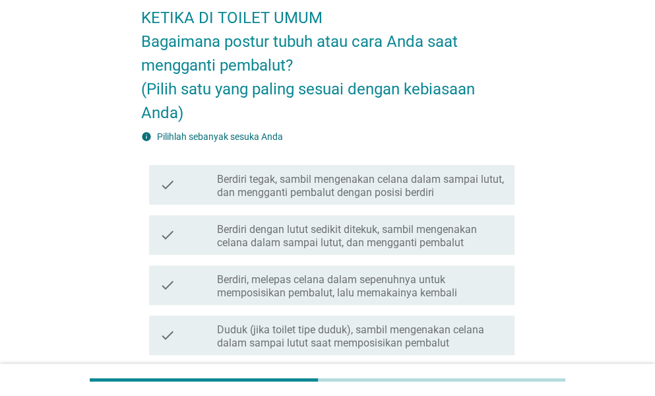
scroll to position [132, 0]
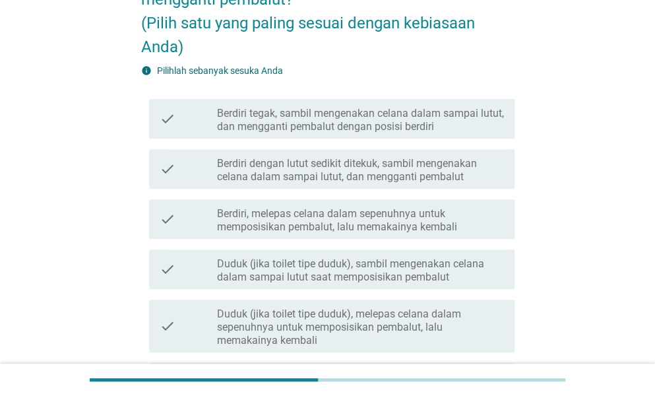
click at [380, 272] on label "Duduk (jika toilet tipe duduk), sambil mengenakan celana dalam sampai lutut saa…" at bounding box center [360, 270] width 287 height 26
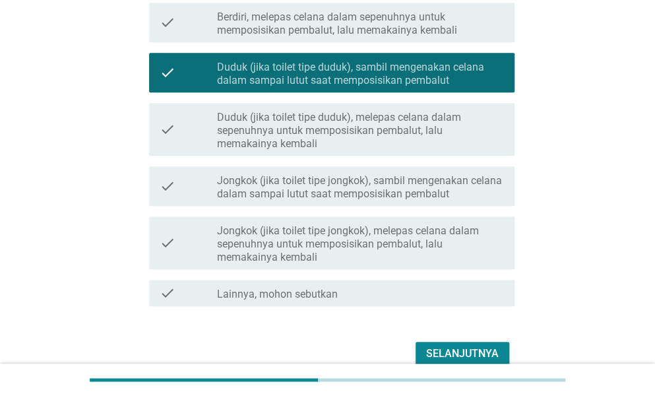
scroll to position [330, 0]
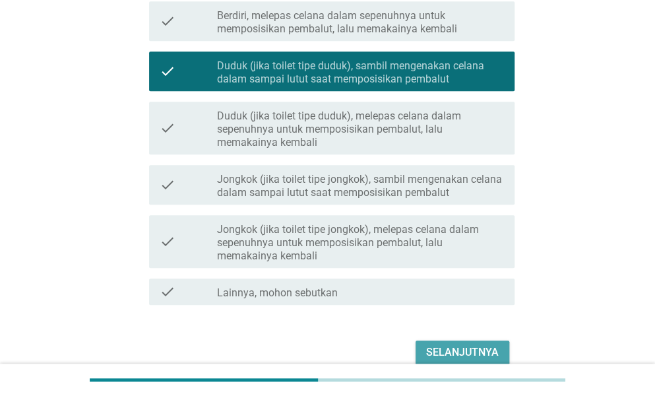
click at [479, 348] on div "Selanjutnya" at bounding box center [462, 352] width 73 height 16
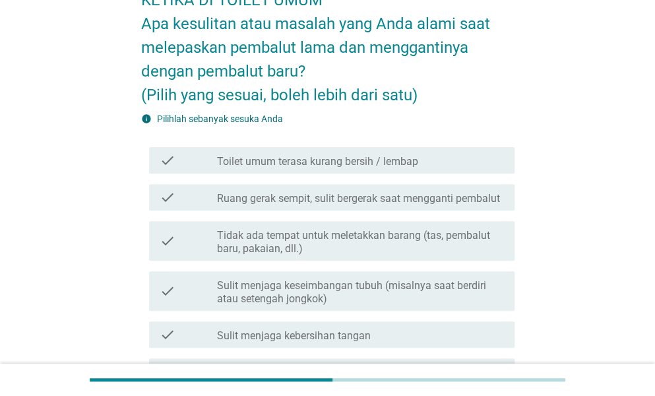
scroll to position [66, 0]
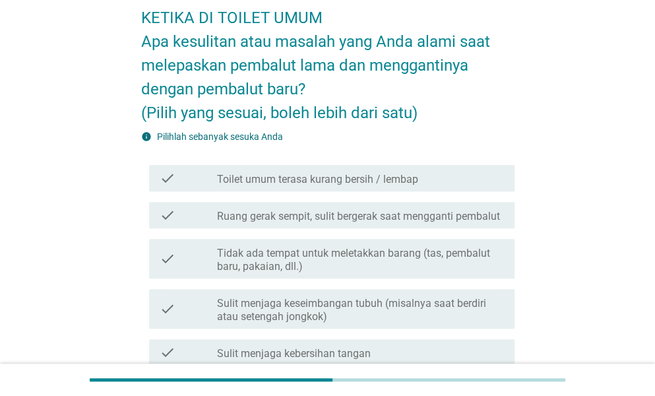
click at [352, 254] on label "Tidak ada tempat untuk meletakkan barang (tas, pembalut baru, pakaian, dll.)" at bounding box center [360, 260] width 287 height 26
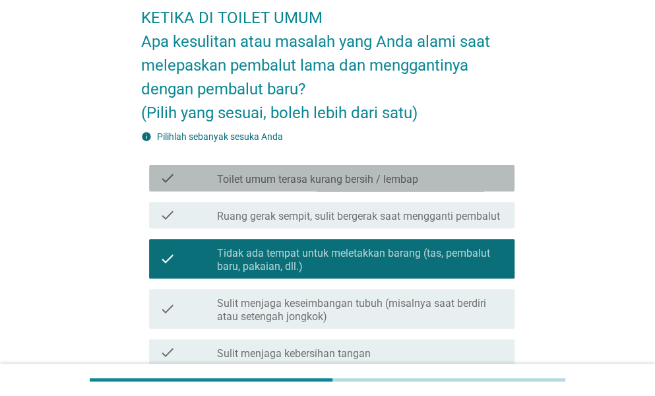
click at [310, 173] on label "Toilet umum terasa kurang bersih / lembap" at bounding box center [317, 179] width 201 height 13
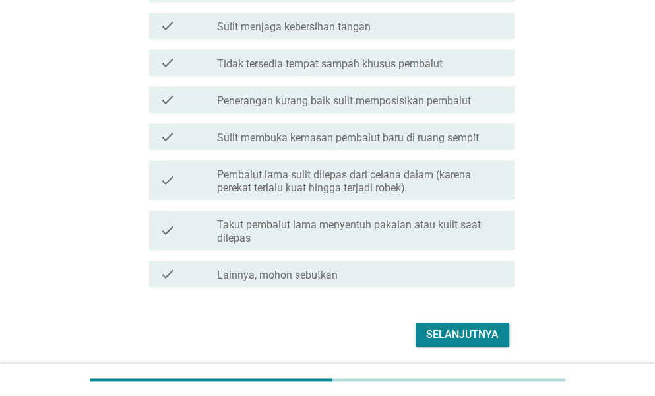
scroll to position [438, 0]
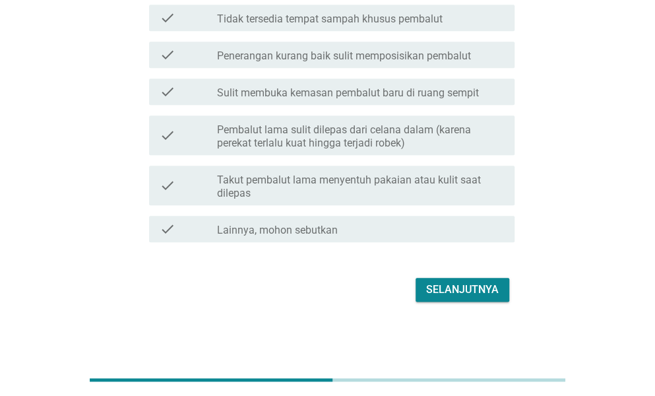
click at [455, 282] on div "Selanjutnya" at bounding box center [462, 290] width 73 height 16
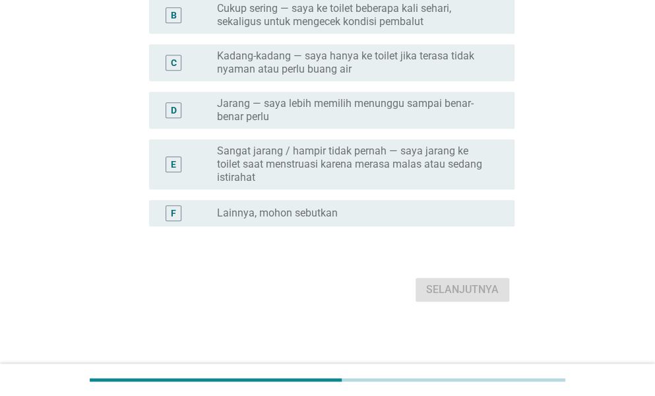
scroll to position [0, 0]
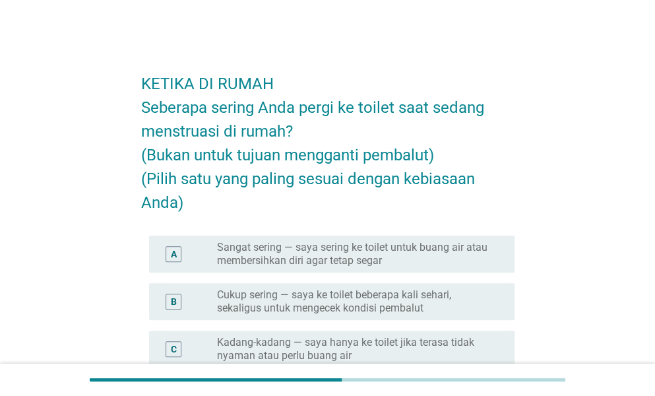
click at [473, 302] on label "Cukup sering — saya ke toilet beberapa kali sehari, sekaligus untuk mengecek ko…" at bounding box center [355, 301] width 277 height 26
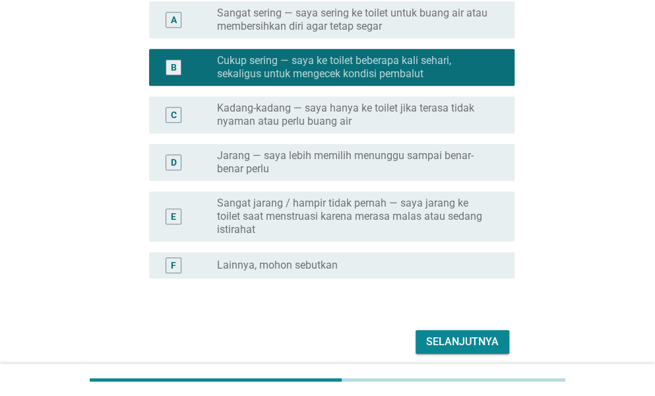
scroll to position [286, 0]
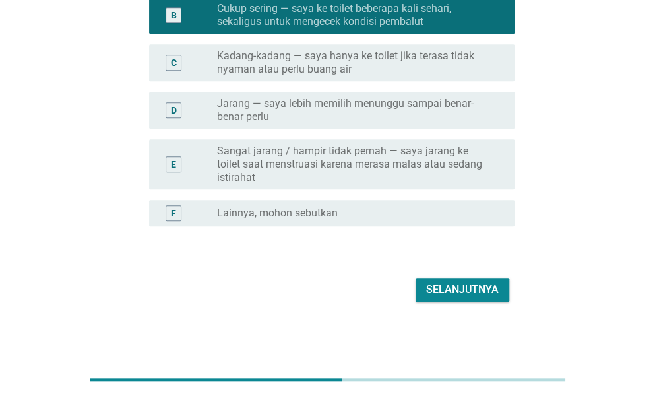
click at [449, 275] on div "Selanjutnya" at bounding box center [328, 290] width 374 height 32
click at [450, 278] on button "Selanjutnya" at bounding box center [463, 290] width 94 height 24
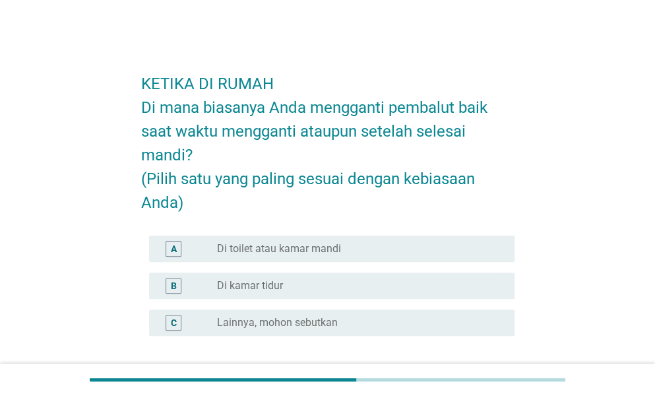
click at [356, 253] on div "radio_button_unchecked Di toilet atau kamar mandi" at bounding box center [355, 248] width 277 height 13
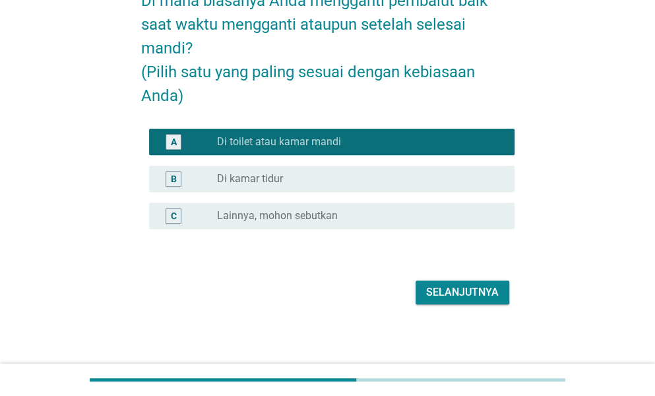
scroll to position [110, 0]
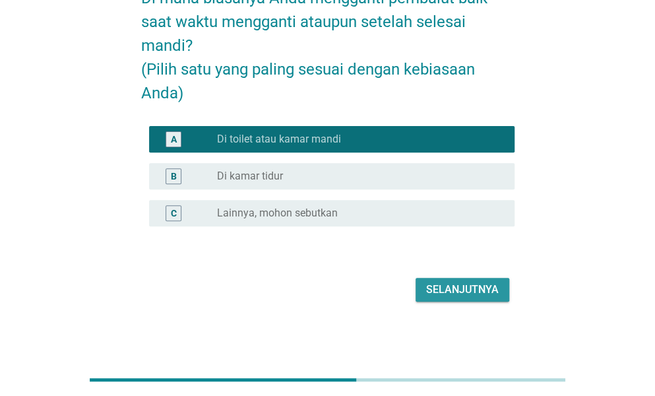
click at [491, 296] on div "Selanjutnya" at bounding box center [462, 290] width 73 height 16
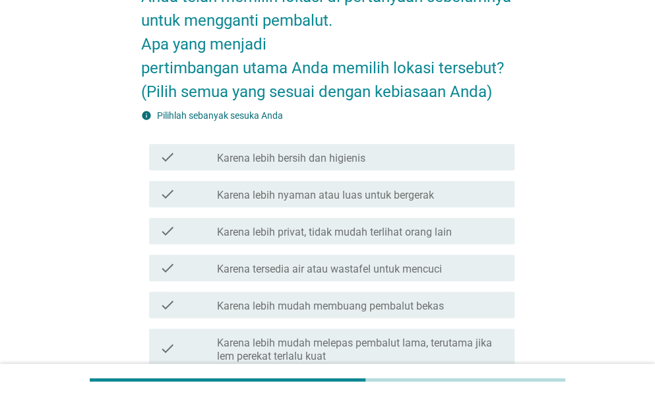
scroll to position [132, 0]
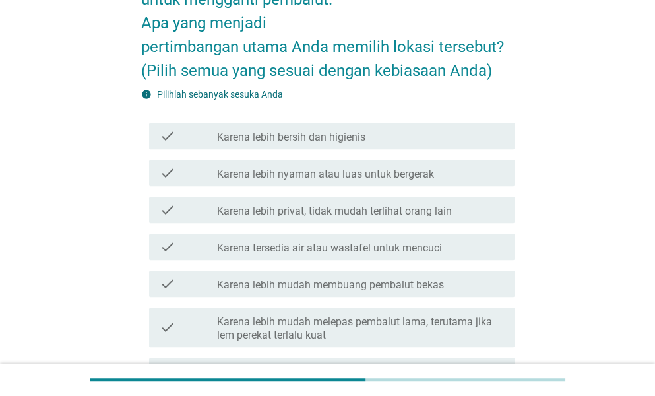
click at [458, 249] on div "check_box_outline_blank Karena tersedia air atau wastafel untuk mencuci" at bounding box center [360, 247] width 287 height 16
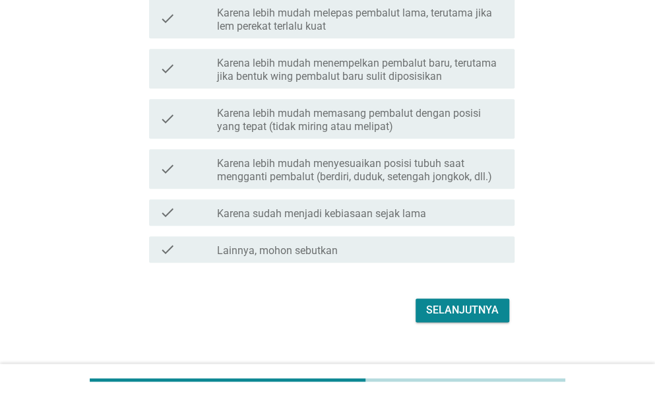
scroll to position [461, 0]
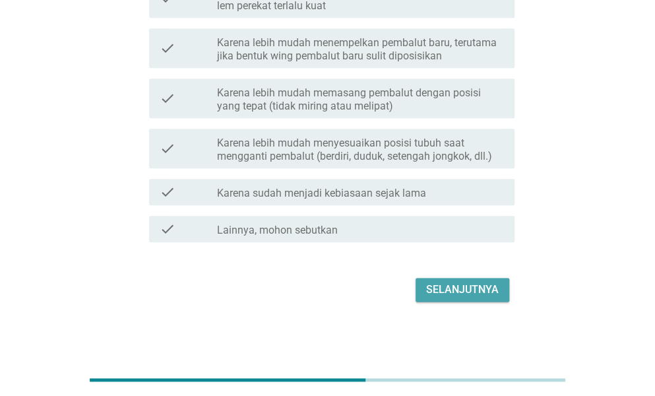
click at [487, 279] on button "Selanjutnya" at bounding box center [463, 290] width 94 height 24
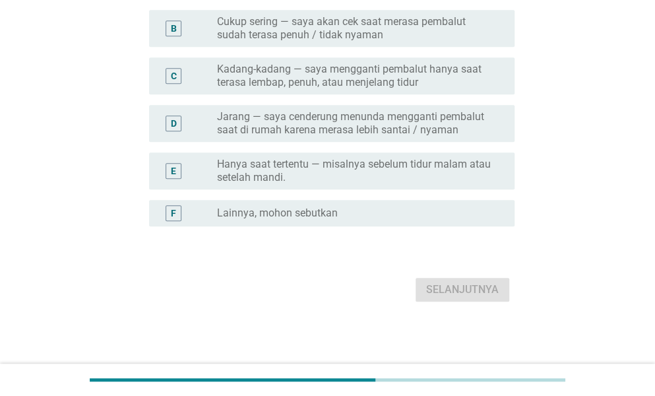
scroll to position [0, 0]
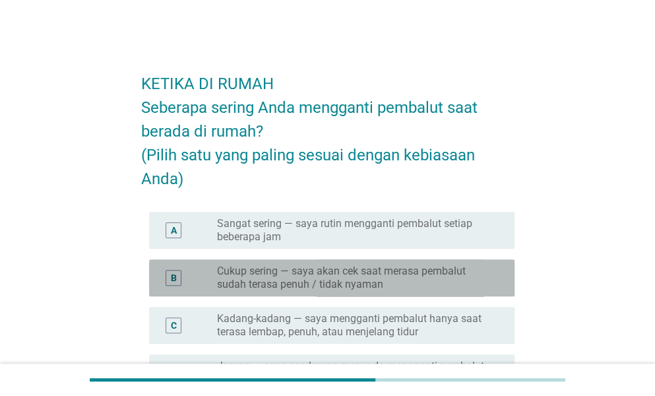
click at [465, 285] on label "Cukup sering — saya akan cek saat merasa pembalut sudah terasa penuh / tidak ny…" at bounding box center [355, 278] width 277 height 26
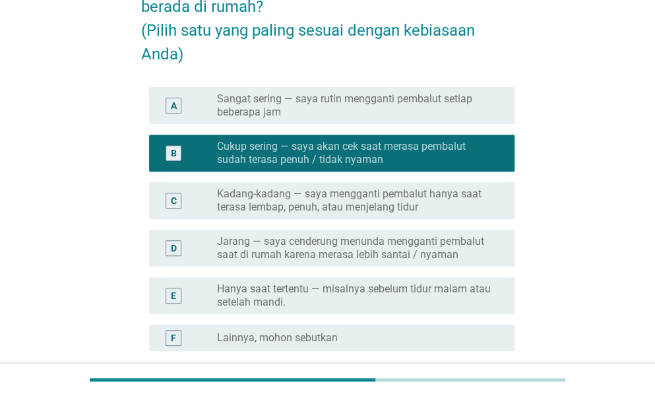
scroll to position [198, 0]
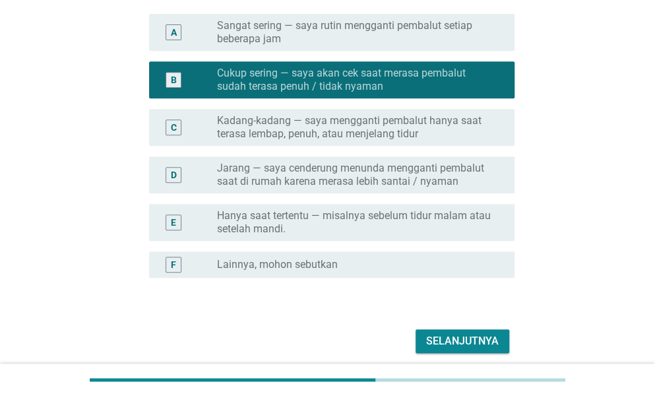
click at [486, 324] on form "KETIKA DI RUMAH Seberapa sering Anda mengganti pembalut saat berada di rumah? (…" at bounding box center [328, 109] width 374 height 496
click at [486, 333] on div "Selanjutnya" at bounding box center [462, 341] width 73 height 16
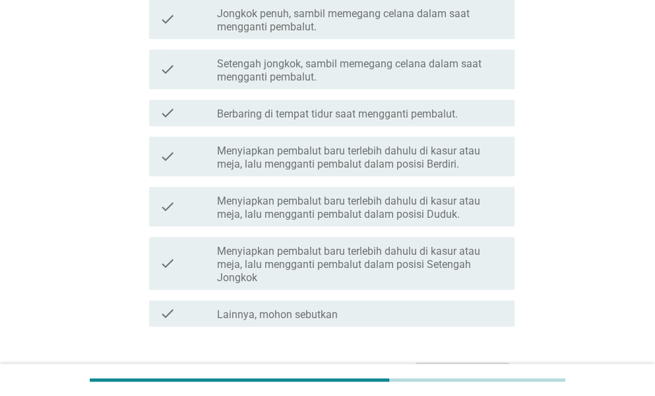
scroll to position [396, 0]
click at [387, 307] on div "check_box_outline_blank Lainnya, mohon sebutkan" at bounding box center [360, 313] width 287 height 16
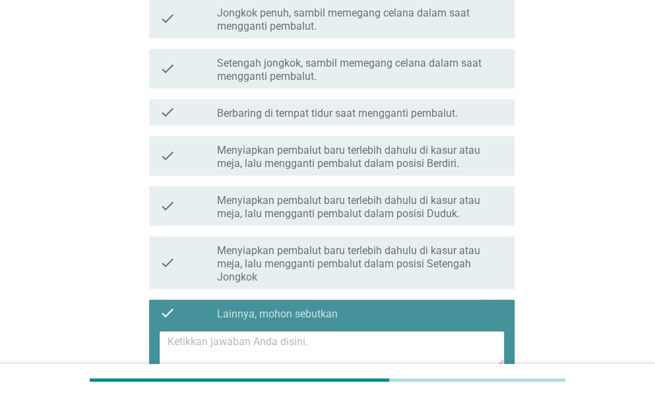
click at [318, 342] on textarea at bounding box center [336, 348] width 337 height 34
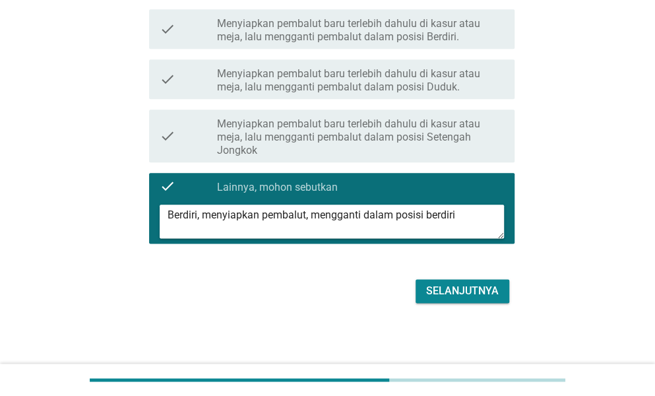
scroll to position [524, 0]
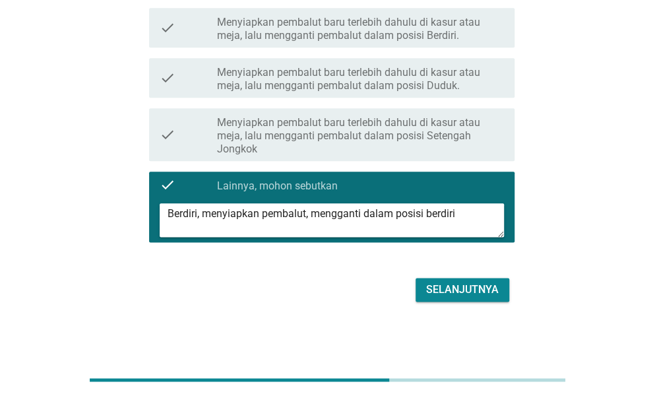
type textarea "Berdiri, menyiapkan pembalut, mengganti dalam posisi berdiri"
click at [488, 284] on div "Selanjutnya" at bounding box center [462, 290] width 73 height 16
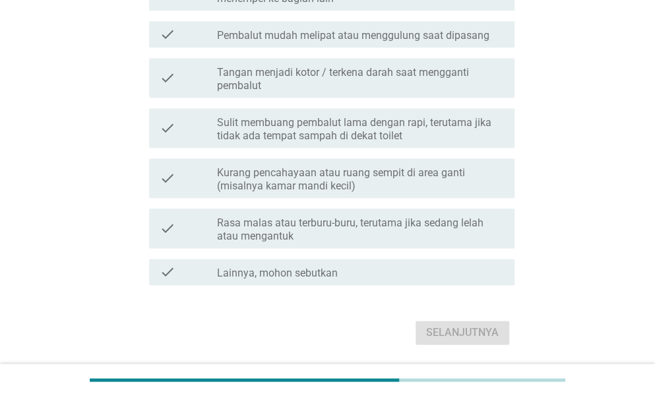
scroll to position [0, 0]
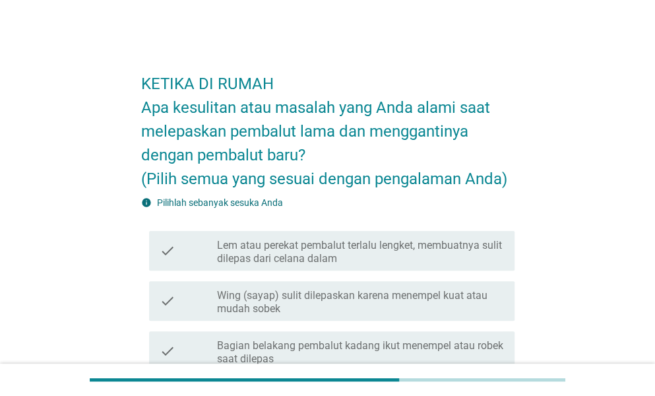
click at [401, 258] on label "Lem atau perekat pembalut terlalu lengket, membuatnya sulit dilepas dari celana…" at bounding box center [360, 252] width 287 height 26
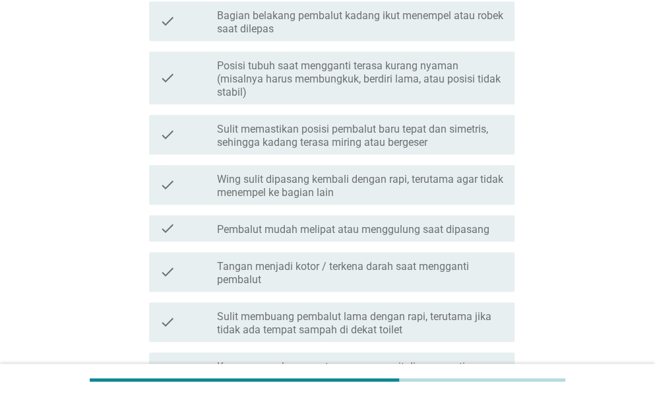
scroll to position [567, 0]
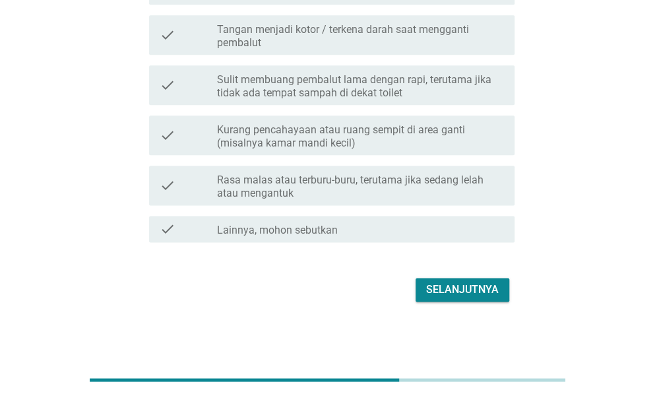
click at [465, 297] on button "Selanjutnya" at bounding box center [463, 290] width 94 height 24
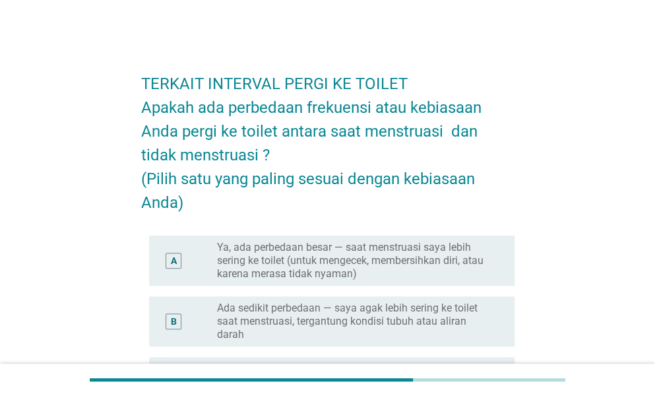
scroll to position [66, 0]
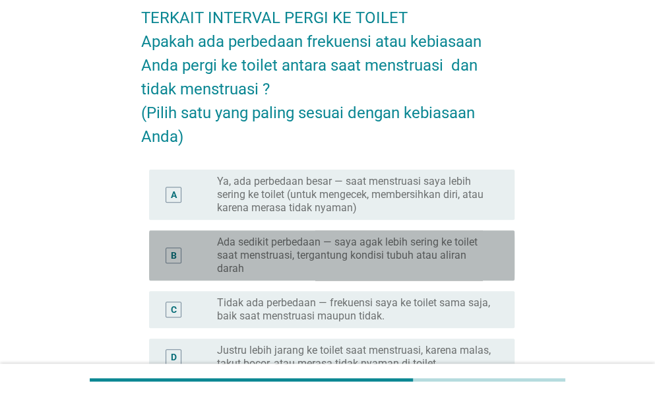
click at [472, 267] on label "Ada sedikit perbedaan — saya agak lebih sering ke toilet saat menstruasi, terga…" at bounding box center [355, 256] width 277 height 40
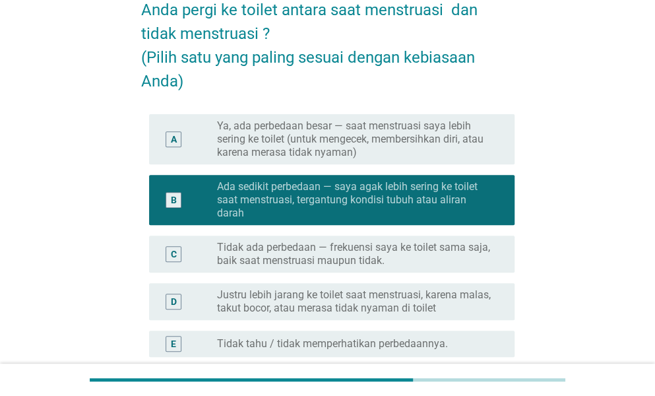
scroll to position [264, 0]
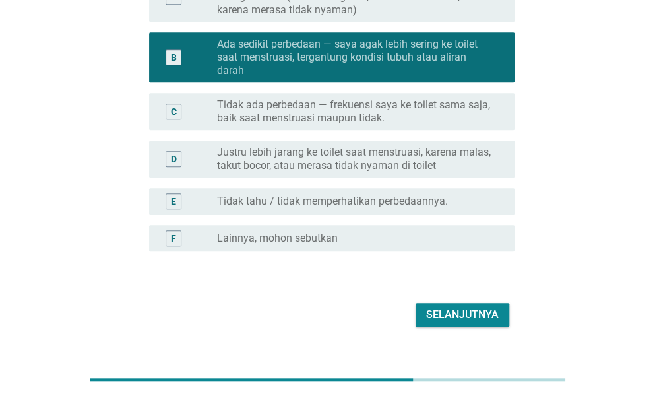
click at [499, 316] on button "Selanjutnya" at bounding box center [463, 315] width 94 height 24
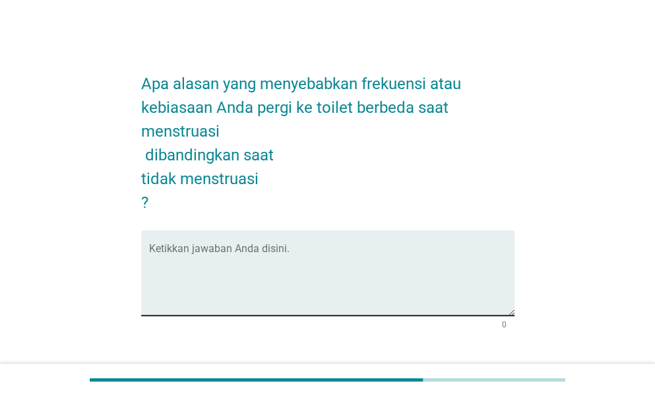
click at [326, 262] on textarea "Ketikkan jawaban Anda disini." at bounding box center [332, 280] width 366 height 69
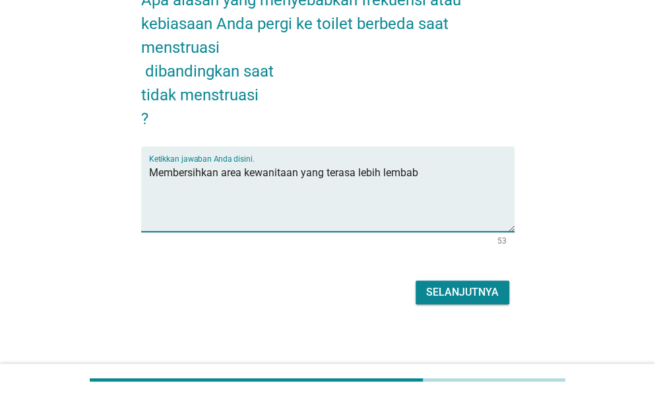
scroll to position [86, 0]
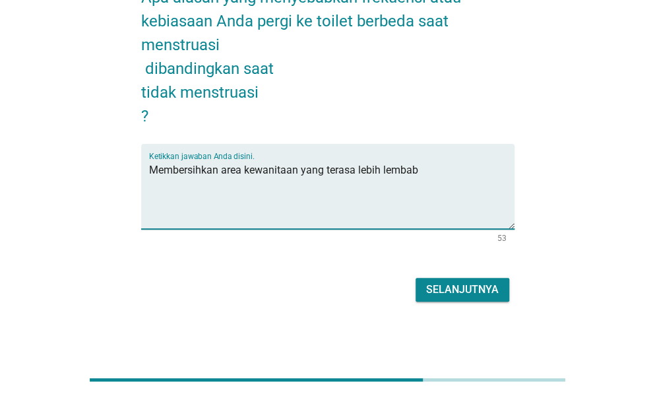
type textarea "Membersihkan area kewanitaan yang terasa lebih lembab"
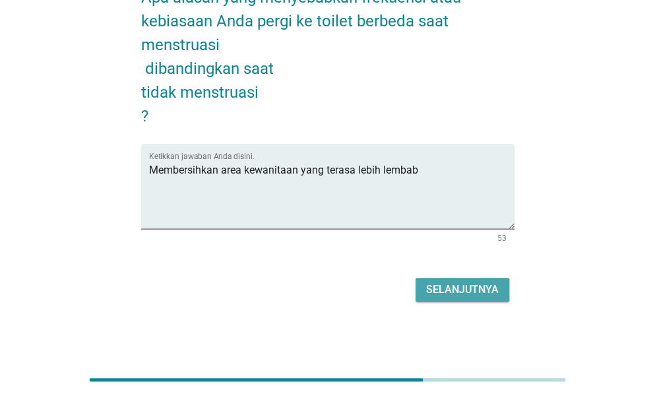
click at [481, 278] on button "Selanjutnya" at bounding box center [463, 290] width 94 height 24
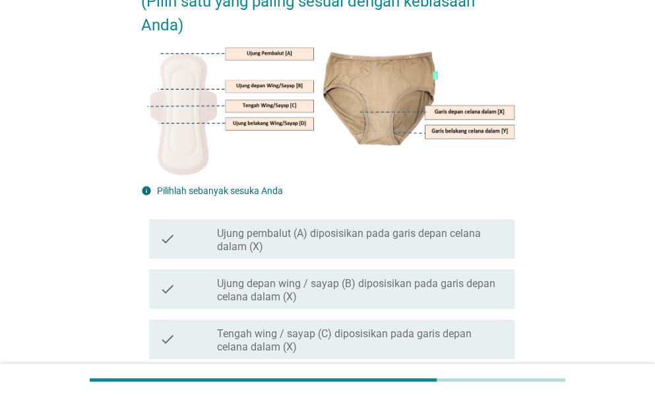
scroll to position [198, 0]
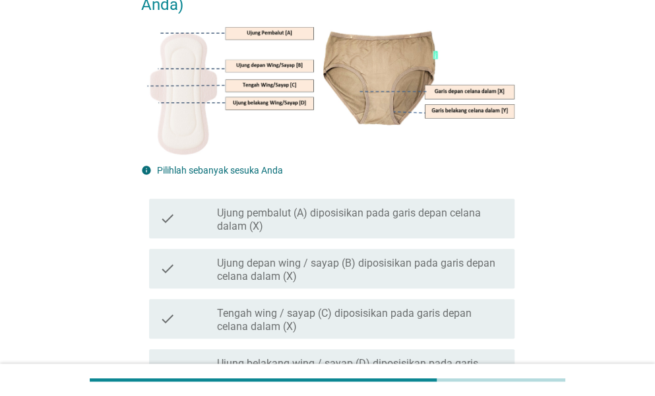
drag, startPoint x: 270, startPoint y: 210, endPoint x: 281, endPoint y: 215, distance: 12.4
click at [269, 210] on label "Ujung pembalut (A) diposisikan pada garis depan celana dalam (X)" at bounding box center [360, 220] width 287 height 26
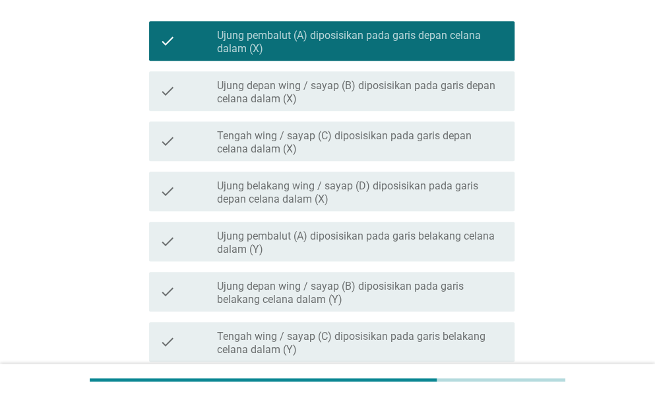
scroll to position [528, 0]
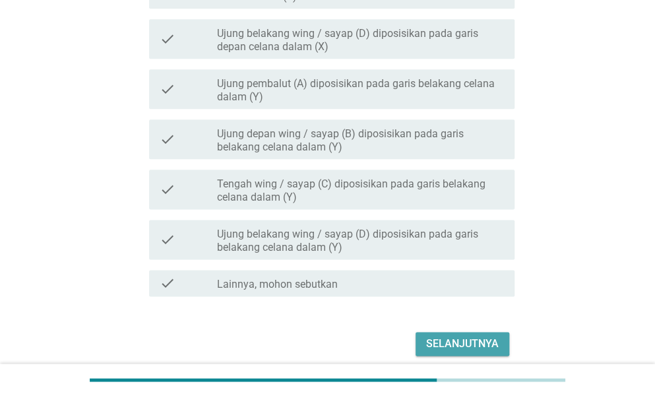
click at [471, 340] on div "Selanjutnya" at bounding box center [462, 344] width 73 height 16
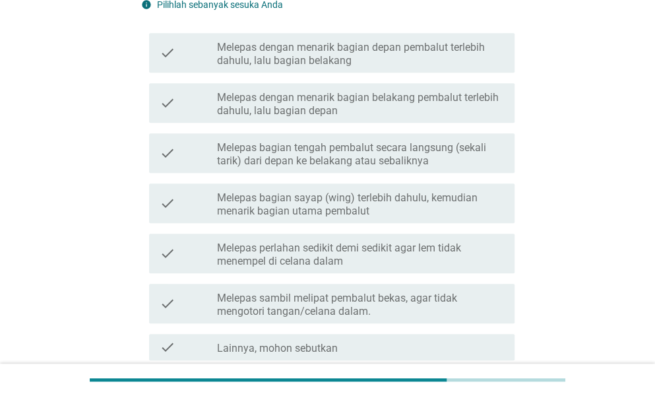
scroll to position [264, 0]
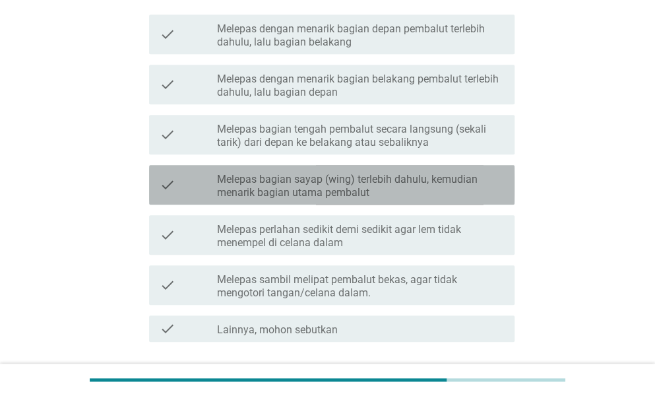
click at [338, 195] on label "Melepas bagian sayap (wing) terlebih dahulu, kemudian menarik bagian utama pemb…" at bounding box center [360, 186] width 287 height 26
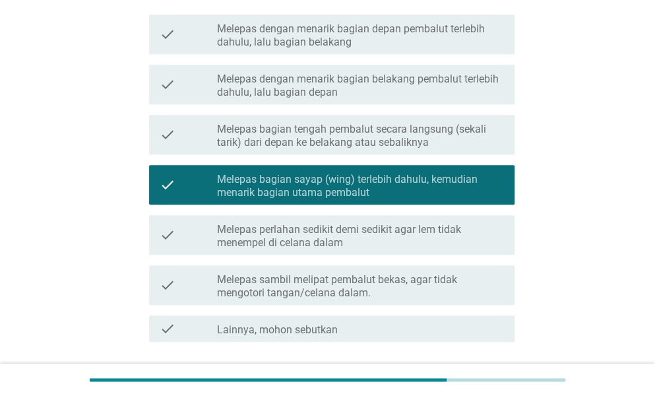
click at [346, 99] on div "check check_box_outline_blank Melepas dengan menarik bagian belakang pembalut t…" at bounding box center [332, 85] width 366 height 40
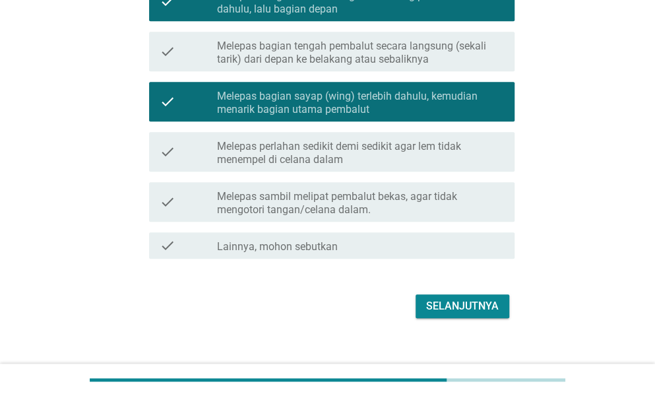
scroll to position [364, 0]
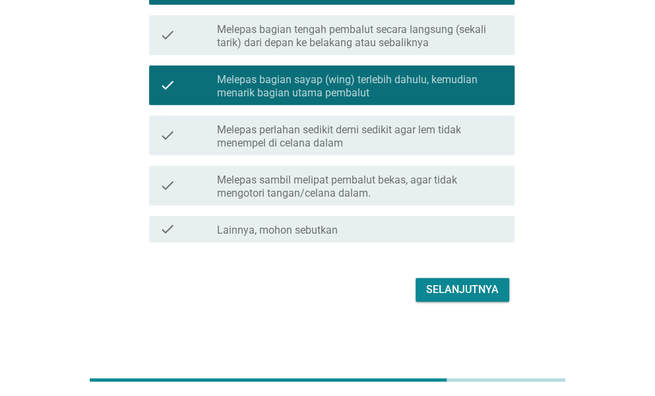
click at [485, 279] on button "Selanjutnya" at bounding box center [463, 290] width 94 height 24
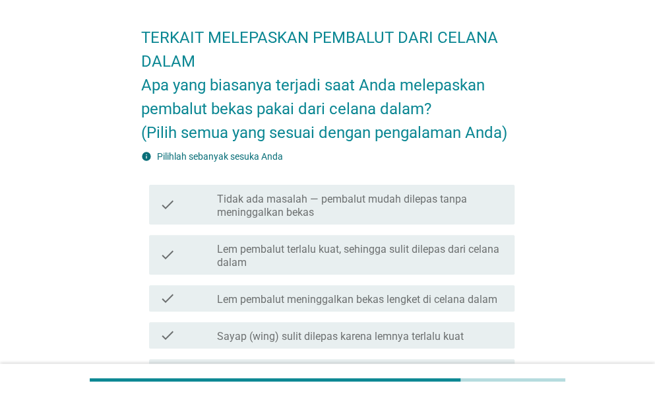
scroll to position [66, 0]
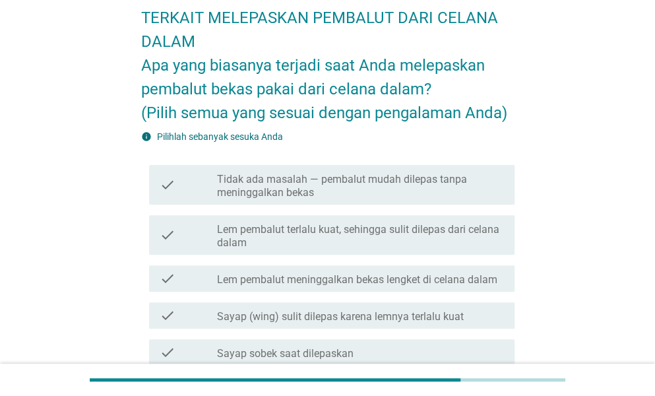
click at [373, 232] on label "Lem pembalut terlalu kuat, sehingga sulit dilepas dari celana dalam" at bounding box center [360, 236] width 287 height 26
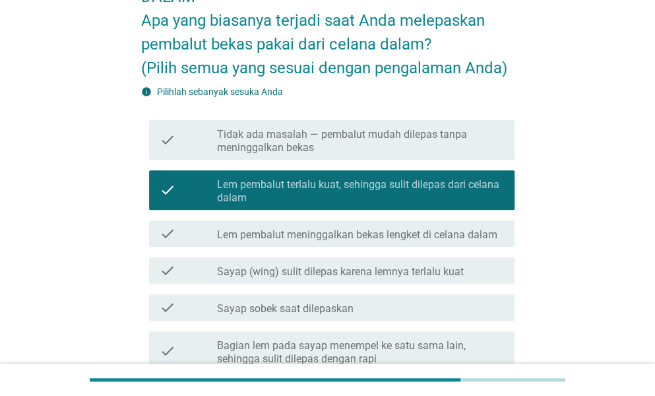
scroll to position [132, 0]
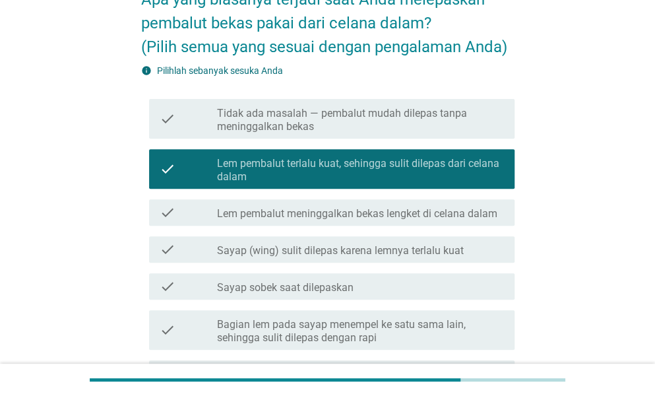
click at [383, 217] on label "Lem pembalut meninggalkan bekas lengket di celana dalam" at bounding box center [357, 213] width 280 height 13
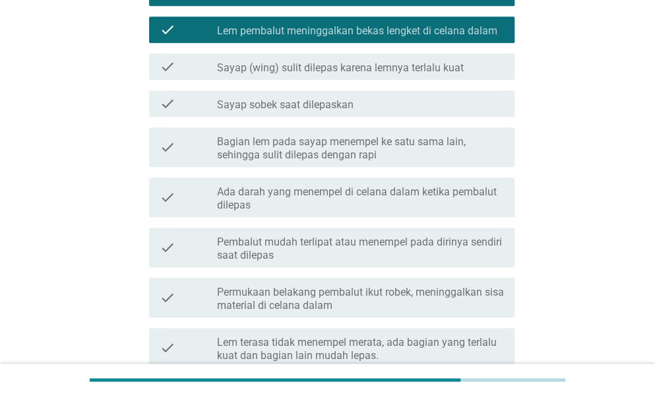
scroll to position [462, 0]
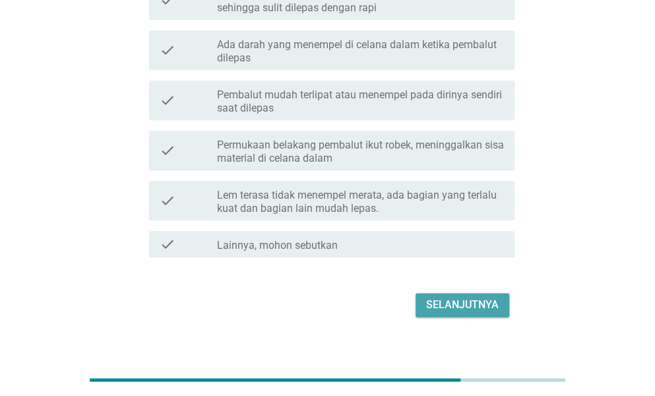
click at [466, 307] on div "Selanjutnya" at bounding box center [462, 305] width 73 height 16
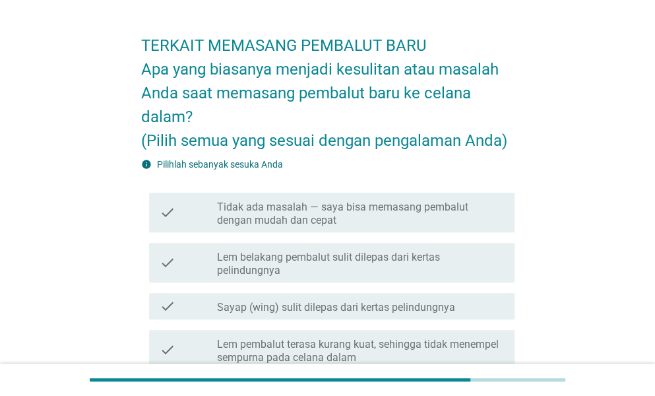
scroll to position [0, 0]
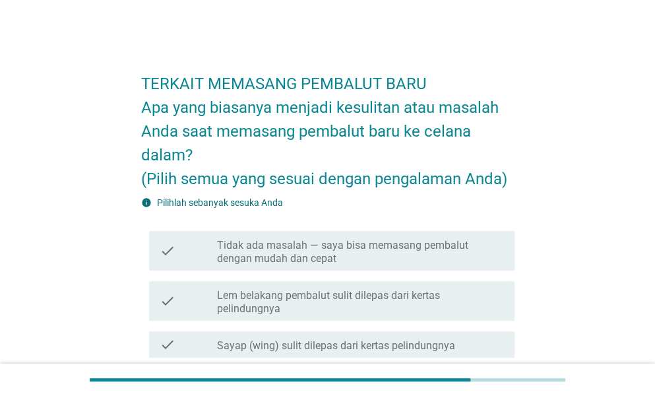
click at [266, 247] on label "Tidak ada masalah — saya bisa memasang pembalut dengan mudah dan cepat" at bounding box center [360, 252] width 287 height 26
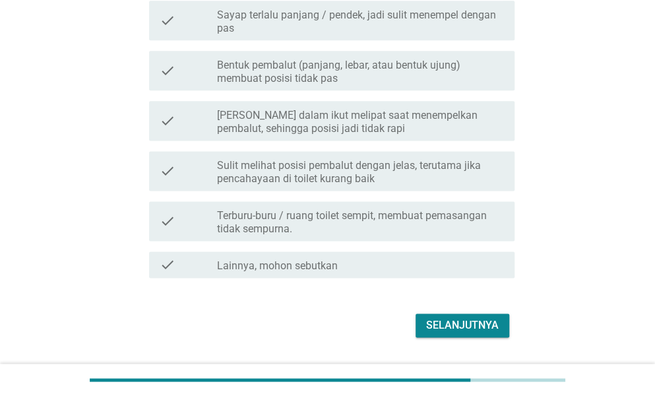
scroll to position [641, 0]
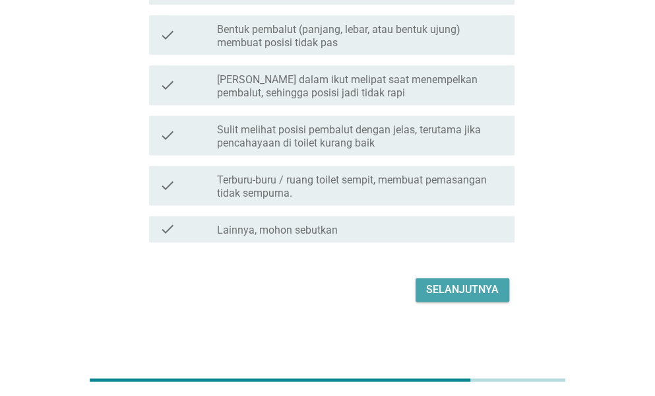
click at [442, 284] on div "Selanjutnya" at bounding box center [462, 290] width 73 height 16
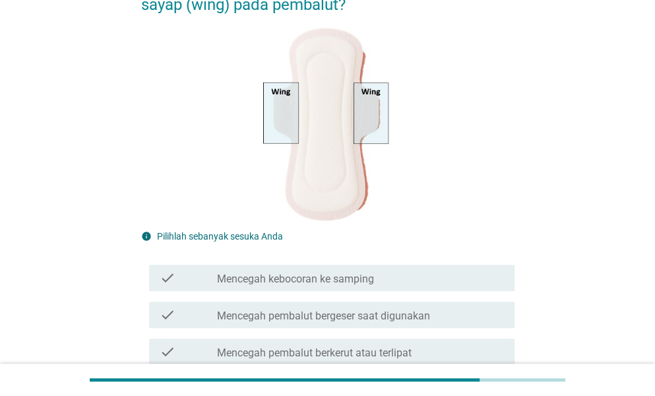
scroll to position [132, 0]
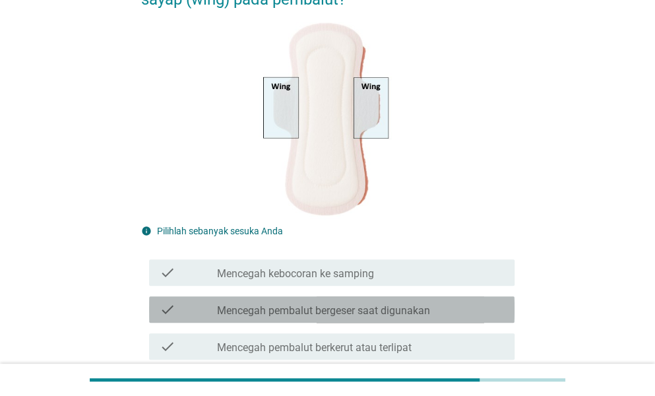
click at [465, 313] on div "check_box_outline_blank Mencegah pembalut bergeser saat digunakan" at bounding box center [360, 310] width 287 height 16
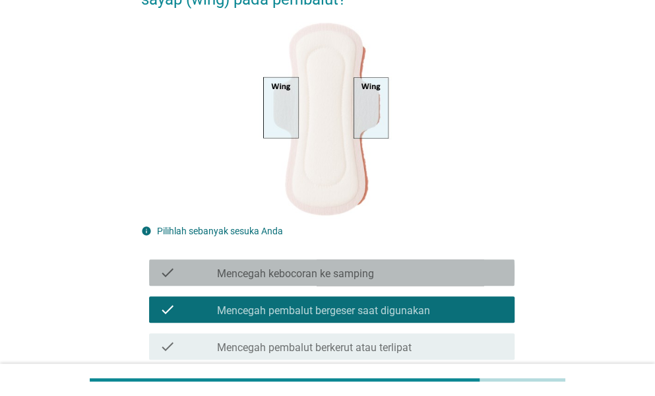
click at [461, 280] on div "check check_box_outline_blank Mencegah kebocoran ke samping" at bounding box center [332, 272] width 366 height 26
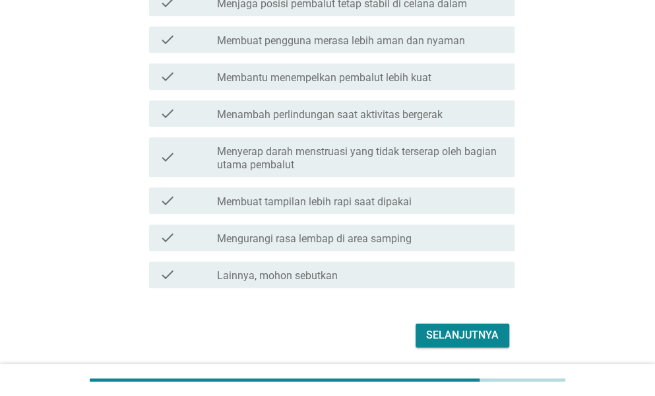
scroll to position [558, 0]
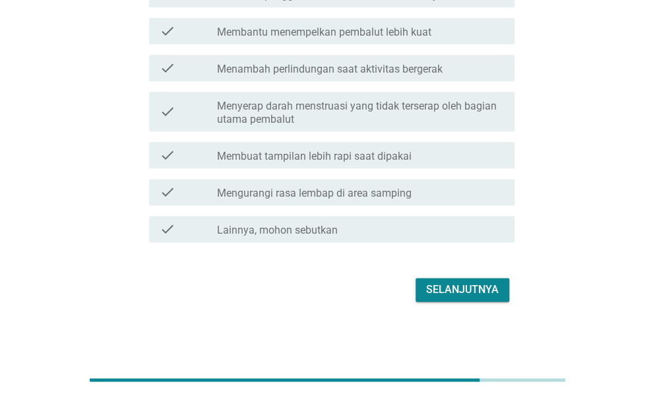
click at [498, 287] on button "Selanjutnya" at bounding box center [463, 290] width 94 height 24
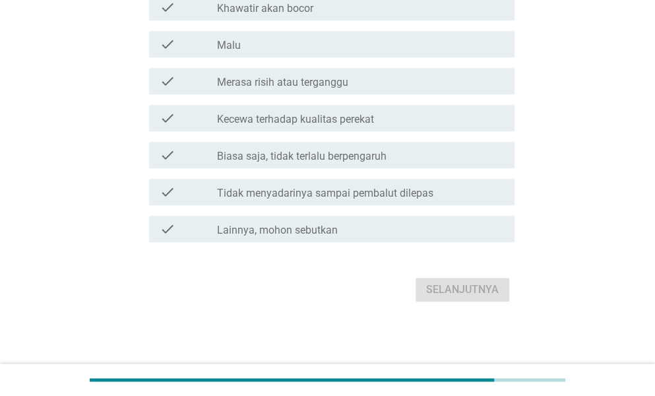
scroll to position [0, 0]
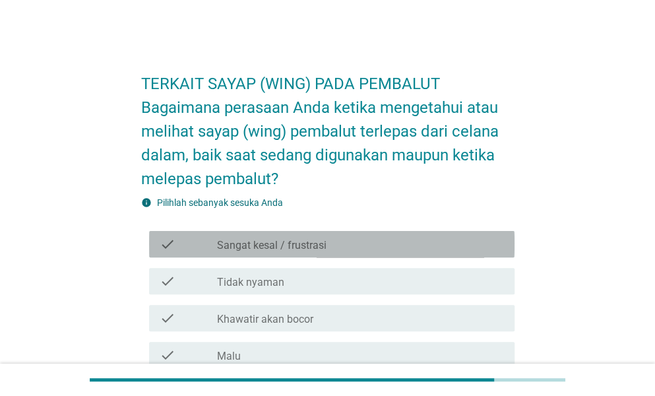
click at [381, 245] on div "check_box_outline_blank Sangat kesal / frustrasi" at bounding box center [360, 244] width 287 height 16
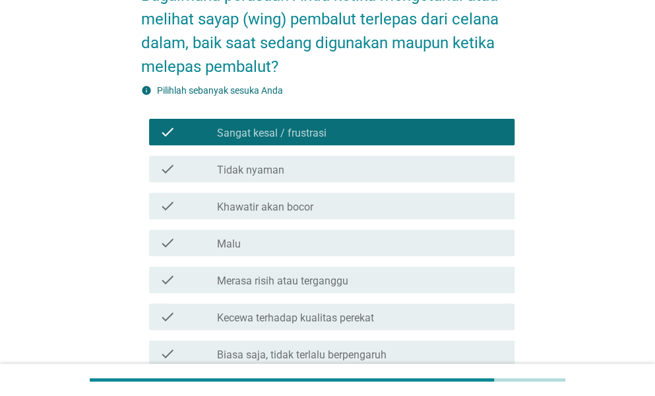
scroll to position [264, 0]
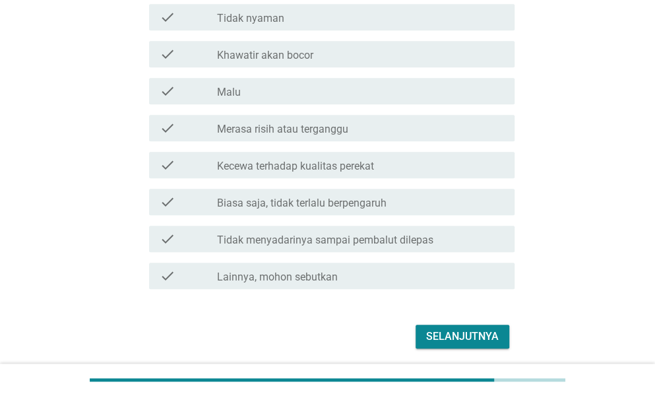
click at [475, 327] on button "Selanjutnya" at bounding box center [463, 337] width 94 height 24
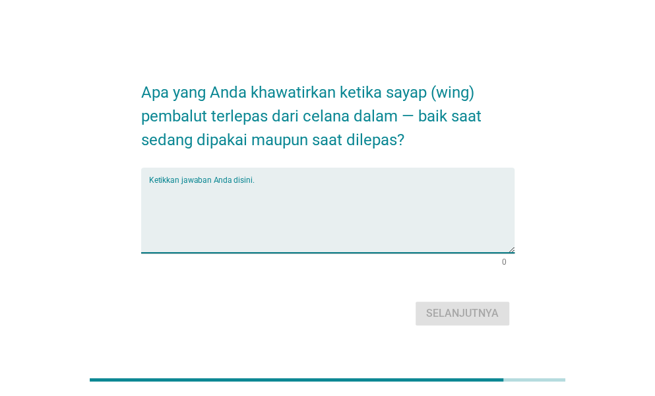
click at [319, 212] on textarea "Ketikkan jawaban Anda disini." at bounding box center [332, 217] width 366 height 69
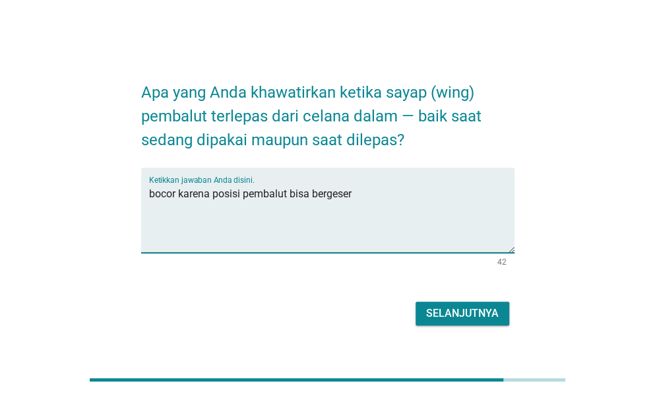
type textarea "bocor karena posisi pembalut bisa bergeser"
click at [463, 315] on div "Selanjutnya" at bounding box center [462, 314] width 73 height 16
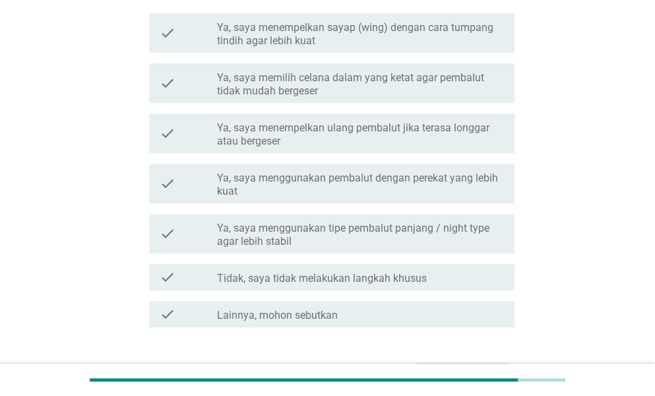
scroll to position [198, 0]
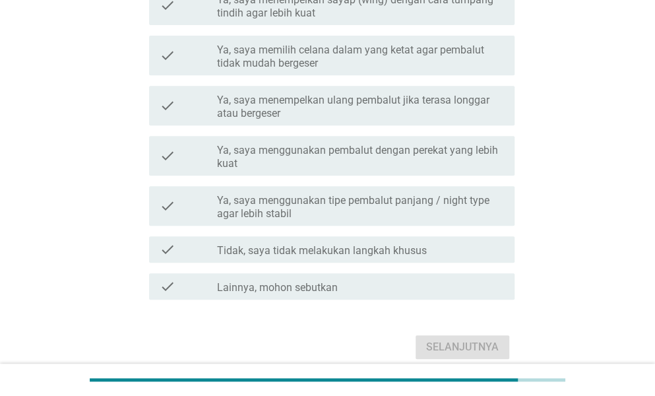
click at [265, 150] on label "Ya, saya menggunakan pembalut dengan perekat yang lebih kuat" at bounding box center [360, 157] width 287 height 26
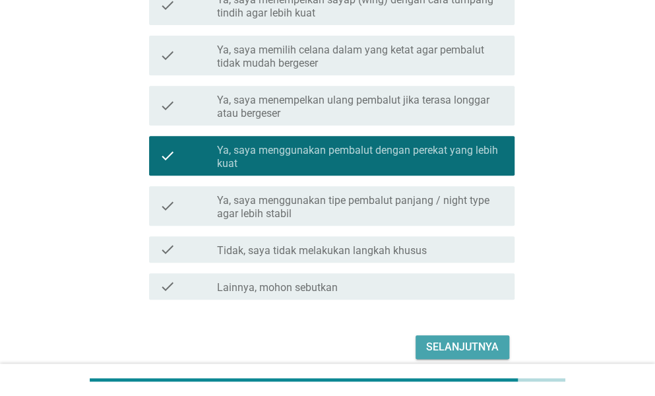
click at [461, 350] on div "Selanjutnya" at bounding box center [462, 347] width 73 height 16
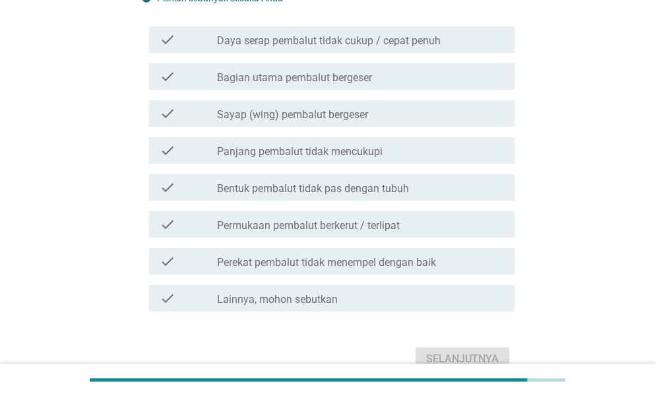
scroll to position [264, 0]
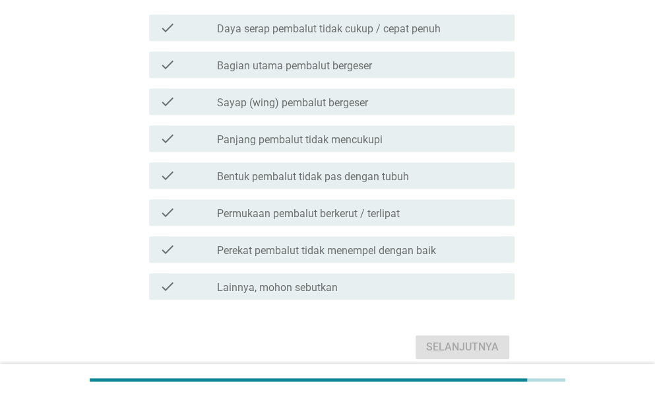
click at [306, 61] on label "Bagian utama pembalut bergeser" at bounding box center [294, 65] width 155 height 13
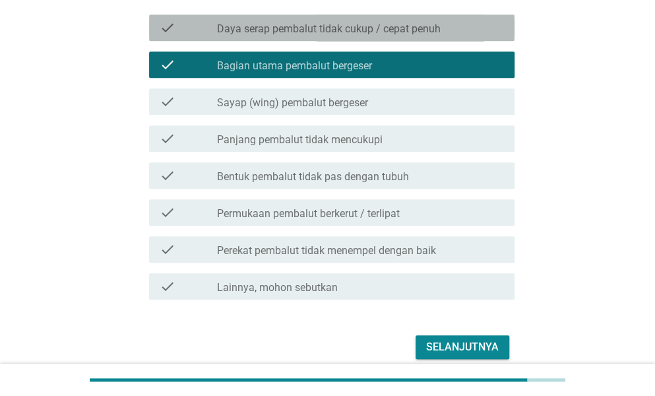
click at [296, 33] on label "Daya serap pembalut tidak cukup / cepat penuh" at bounding box center [329, 28] width 224 height 13
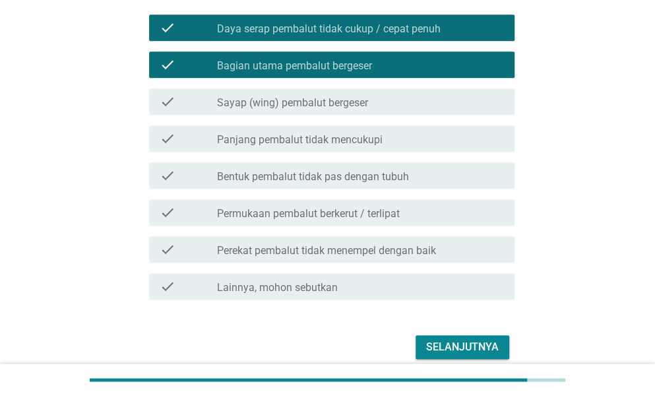
click at [433, 353] on div "Selanjutnya" at bounding box center [462, 347] width 73 height 16
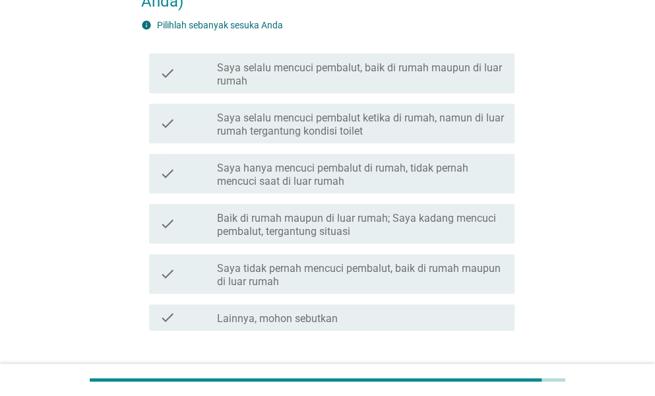
scroll to position [198, 0]
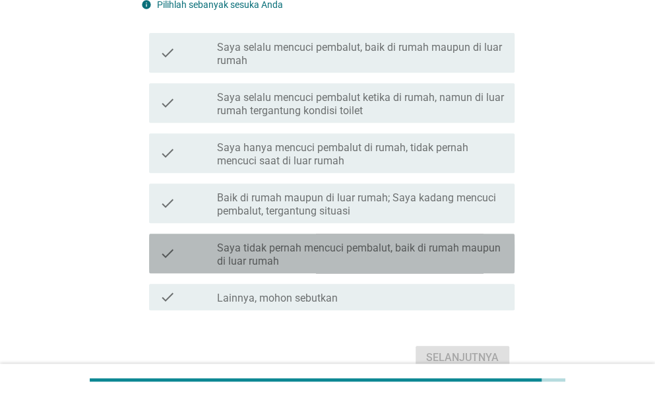
click at [362, 251] on label "Saya tidak pernah mencuci pembalut, baik di rumah maupun di luar rumah" at bounding box center [360, 255] width 287 height 26
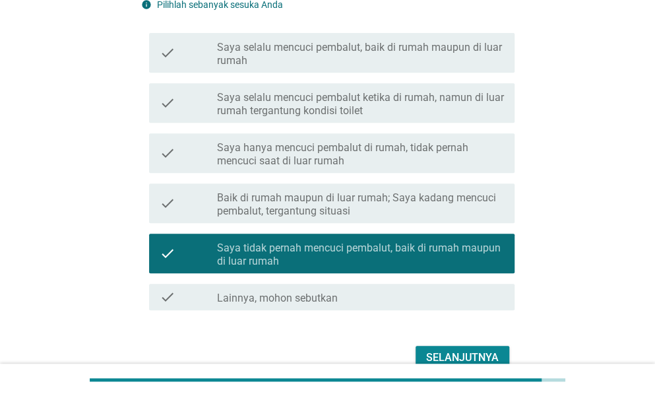
click at [475, 352] on div "Selanjutnya" at bounding box center [462, 358] width 73 height 16
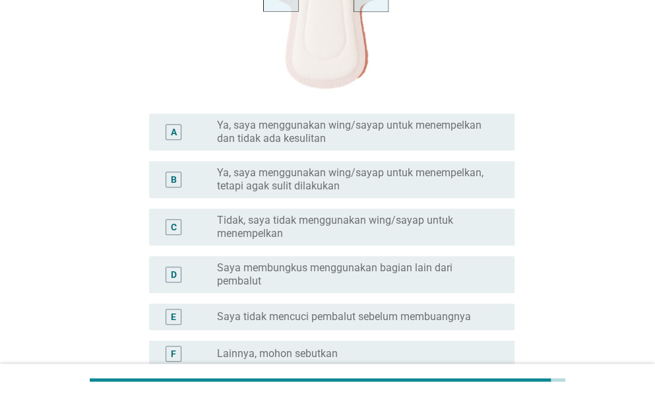
scroll to position [396, 0]
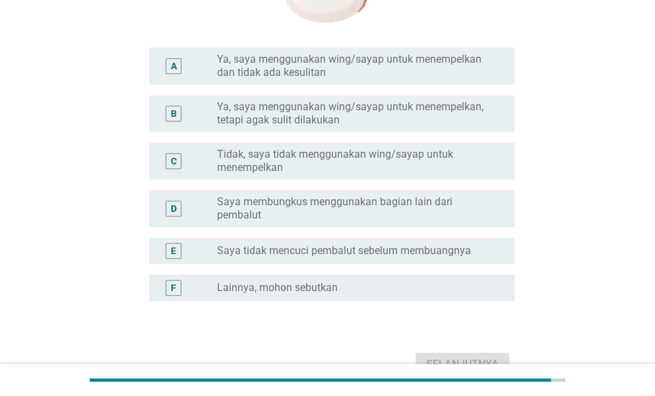
click at [377, 249] on label "Saya tidak mencuci pembalut sebelum membuangnya" at bounding box center [344, 250] width 254 height 13
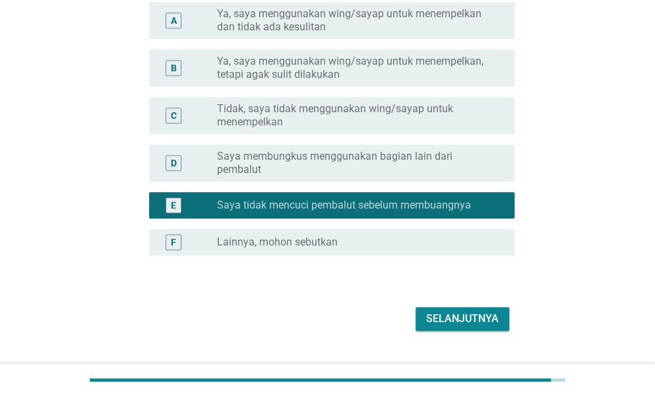
scroll to position [471, 0]
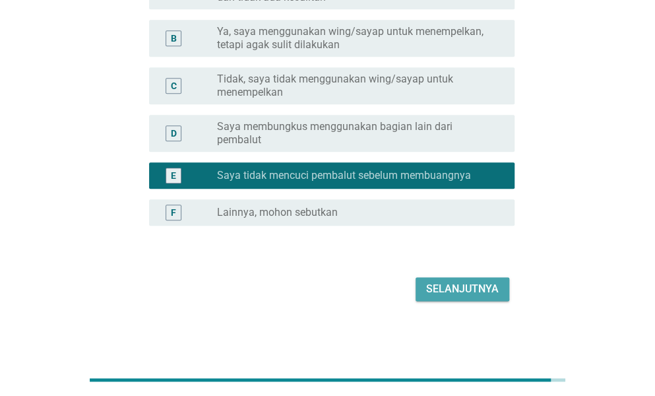
click at [435, 288] on div "Selanjutnya" at bounding box center [462, 289] width 73 height 16
